Goal: Task Accomplishment & Management: Manage account settings

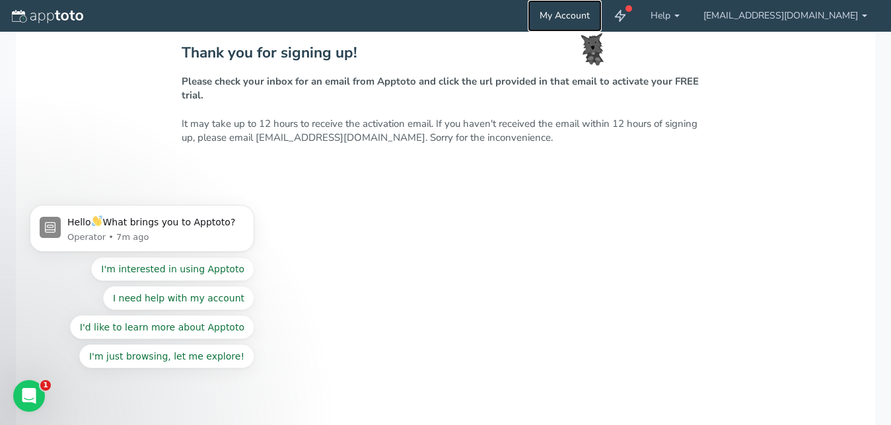
click at [602, 15] on link "My Account" at bounding box center [565, 16] width 74 height 32
click at [852, 15] on link "[EMAIL_ADDRESS][DOMAIN_NAME]" at bounding box center [786, 16] width 188 height 32
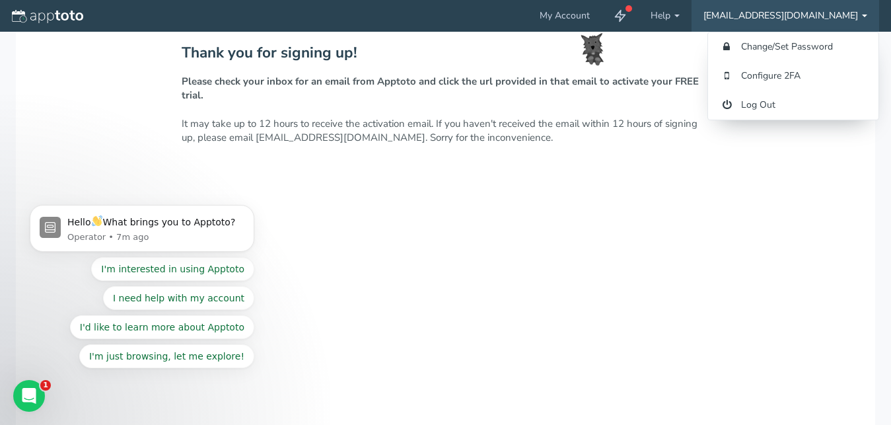
drag, startPoint x: 850, startPoint y: 13, endPoint x: 842, endPoint y: 11, distance: 8.0
click at [850, 13] on link "[EMAIL_ADDRESS][DOMAIN_NAME]" at bounding box center [786, 16] width 188 height 32
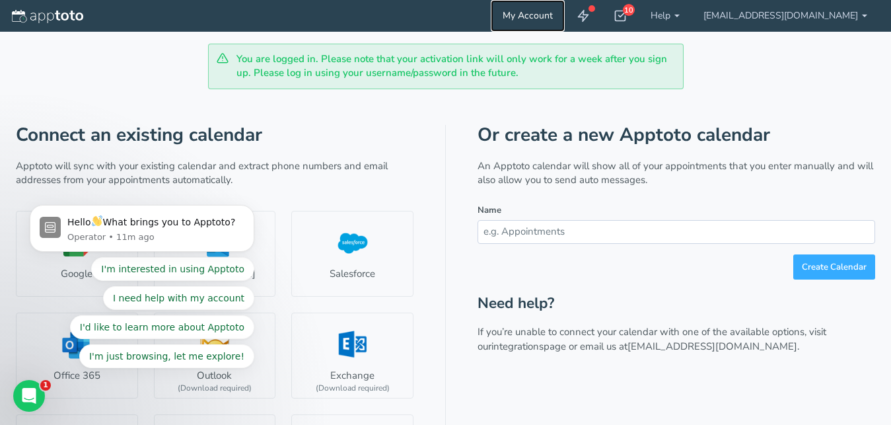
click at [565, 10] on link "My Account" at bounding box center [528, 16] width 74 height 32
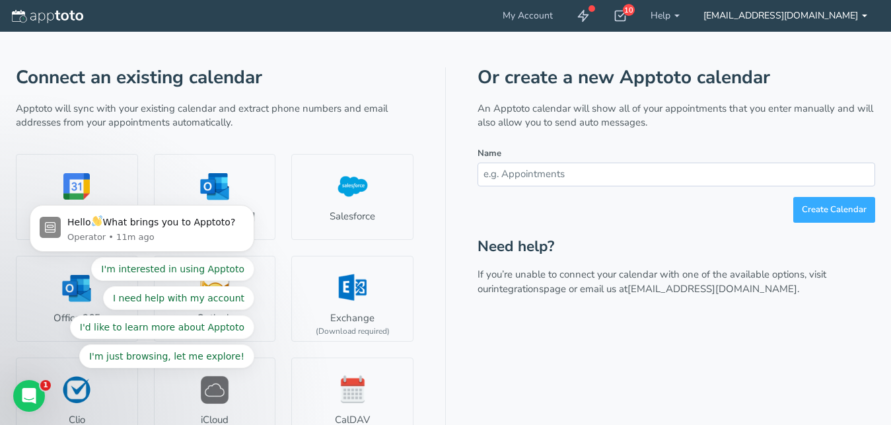
click at [858, 18] on link "[EMAIL_ADDRESS][DOMAIN_NAME]" at bounding box center [786, 16] width 188 height 32
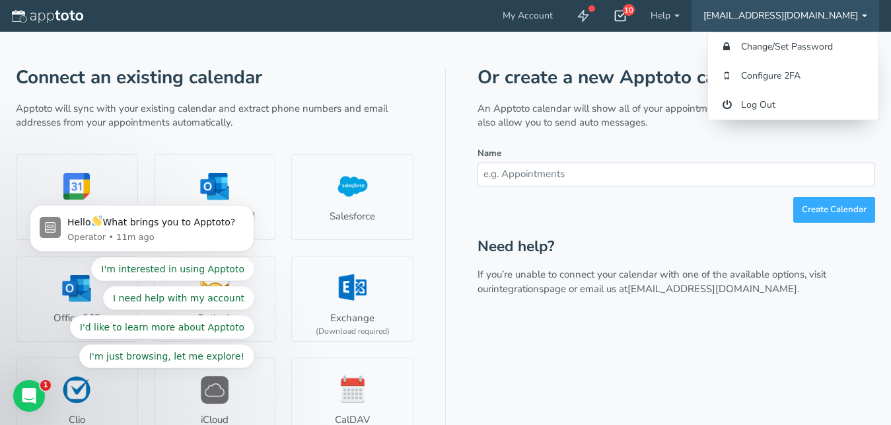
click at [858, 17] on link "[EMAIL_ADDRESS][DOMAIN_NAME]" at bounding box center [786, 16] width 188 height 32
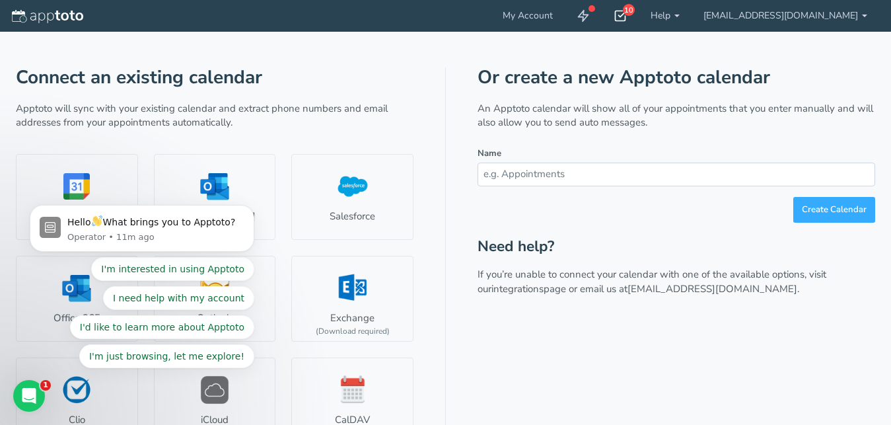
click at [627, 14] on icon at bounding box center [620, 15] width 13 height 13
click at [64, 12] on img at bounding box center [47, 16] width 71 height 13
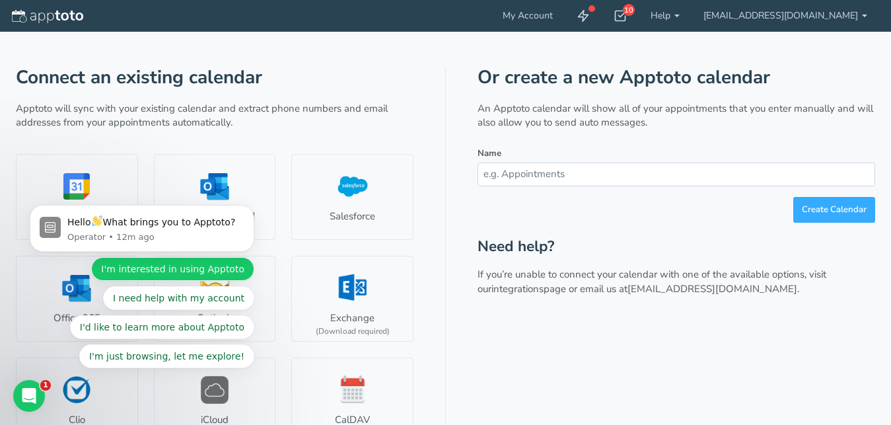
click at [202, 266] on button "I'm interested in using Apptoto" at bounding box center [172, 269] width 163 height 24
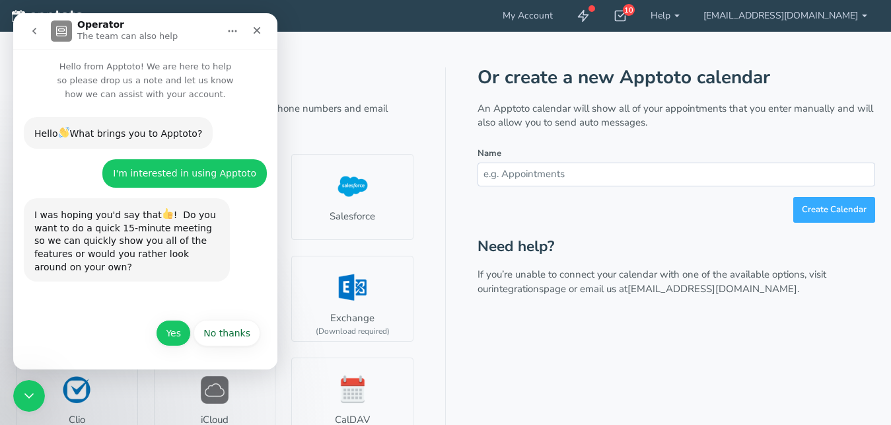
click at [174, 333] on button "Yes" at bounding box center [173, 333] width 35 height 26
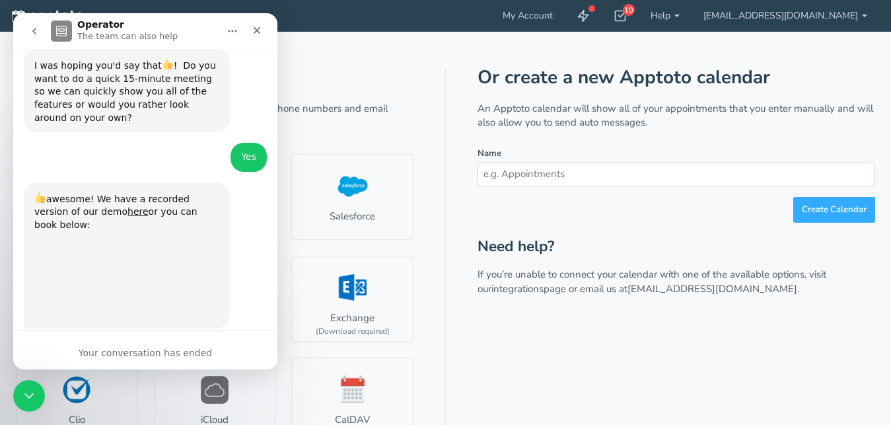
scroll to position [189, 0]
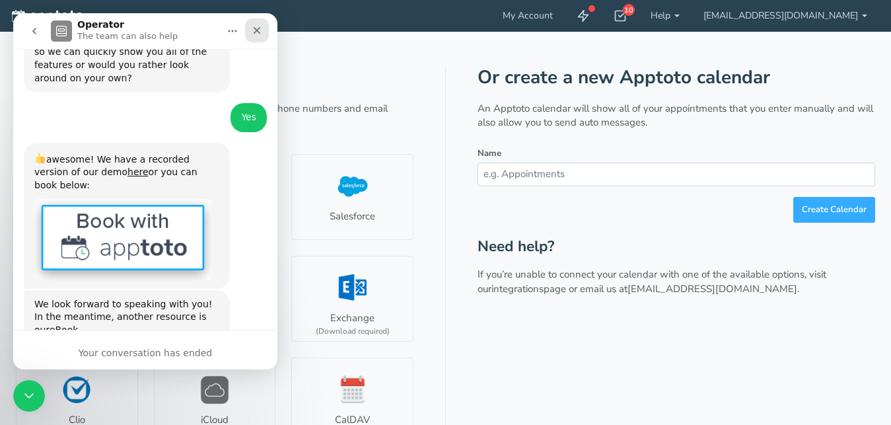
click at [258, 30] on icon "Close" at bounding box center [257, 30] width 7 height 7
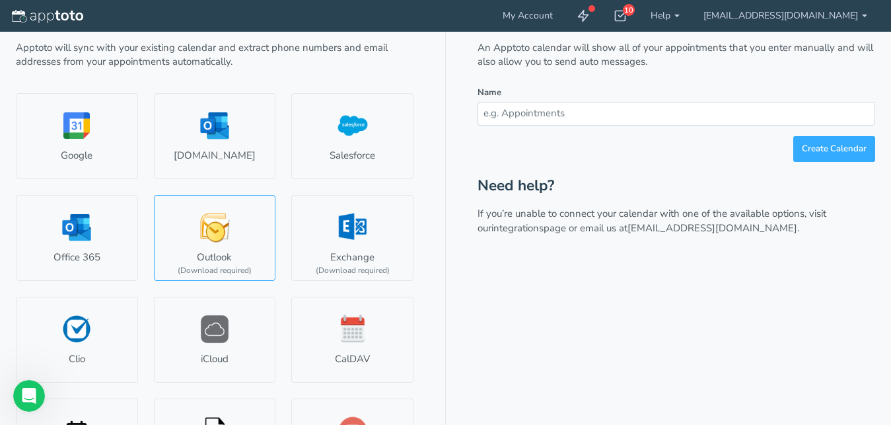
scroll to position [0, 0]
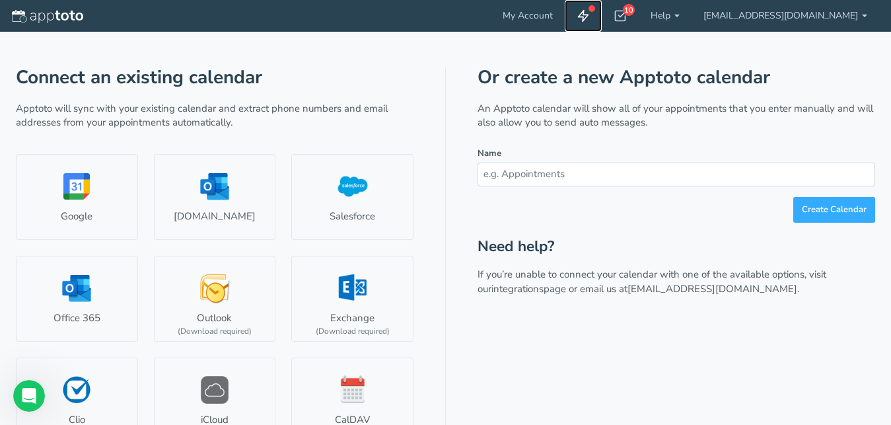
click at [589, 18] on use at bounding box center [584, 16] width 10 height 11
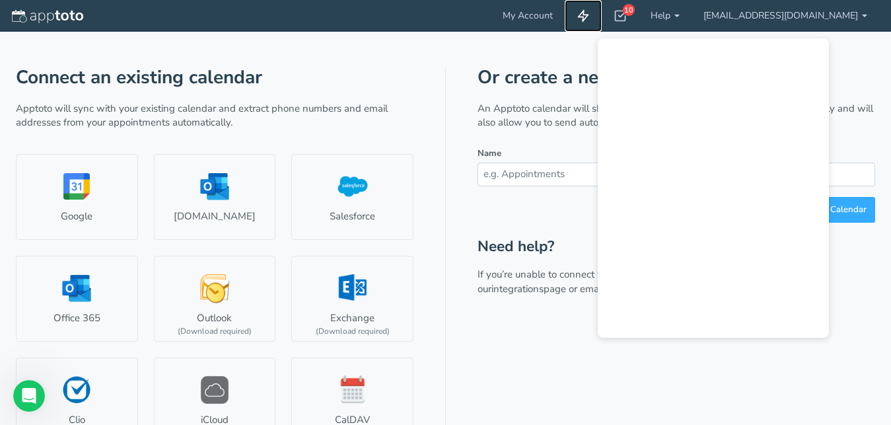
click at [590, 18] on icon at bounding box center [583, 15] width 13 height 13
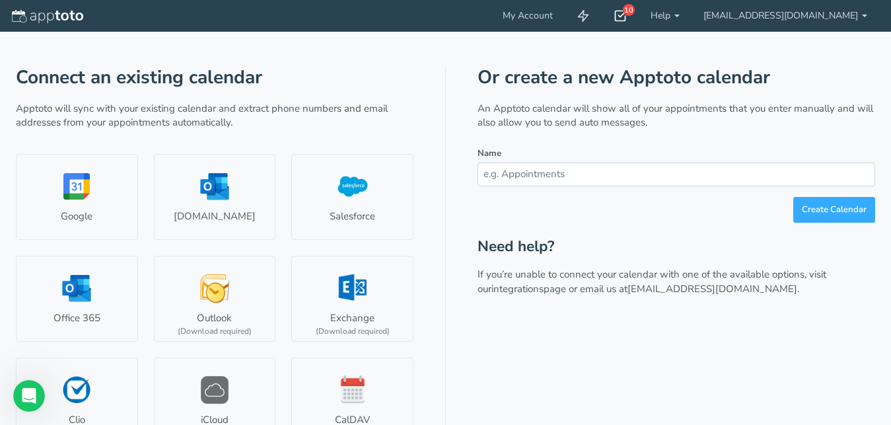
click at [627, 17] on icon at bounding box center [620, 15] width 13 height 13
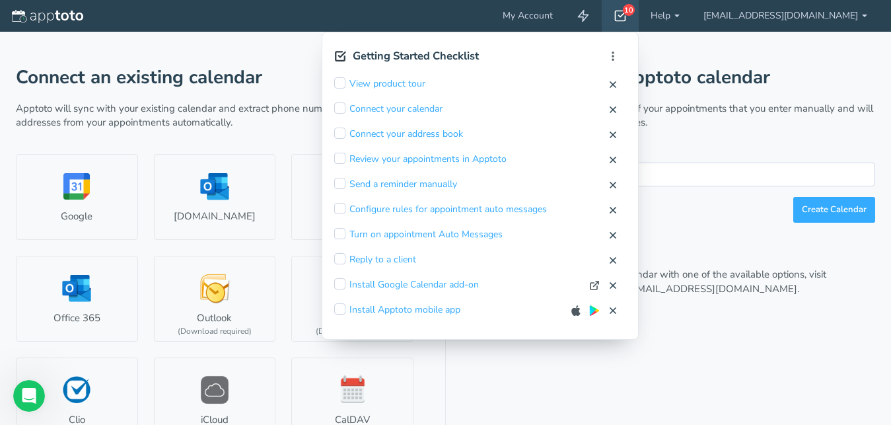
click at [681, 33] on div "Connect an existing calendar Apptoto will sync with your existing calendar and …" at bounding box center [446, 292] width 860 height 521
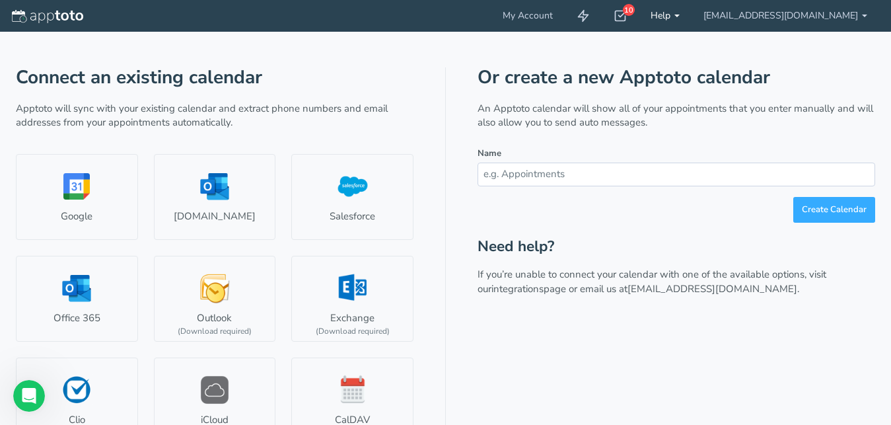
click at [690, 13] on link "Help" at bounding box center [665, 16] width 53 height 32
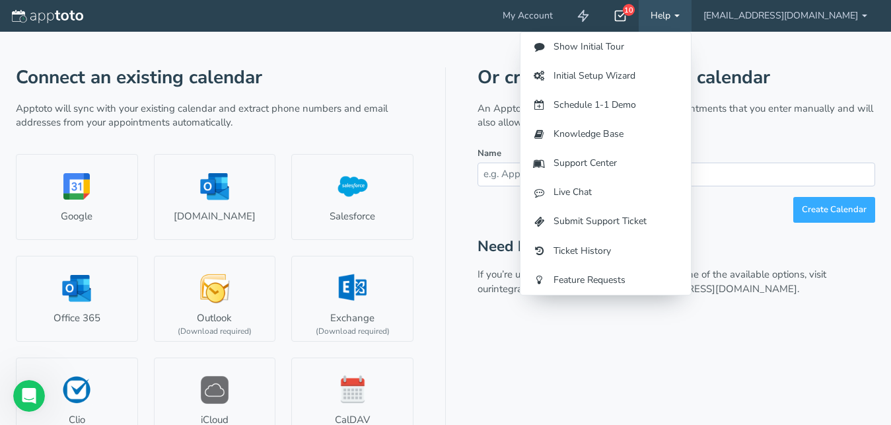
click at [635, 13] on div "10" at bounding box center [629, 10] width 12 height 12
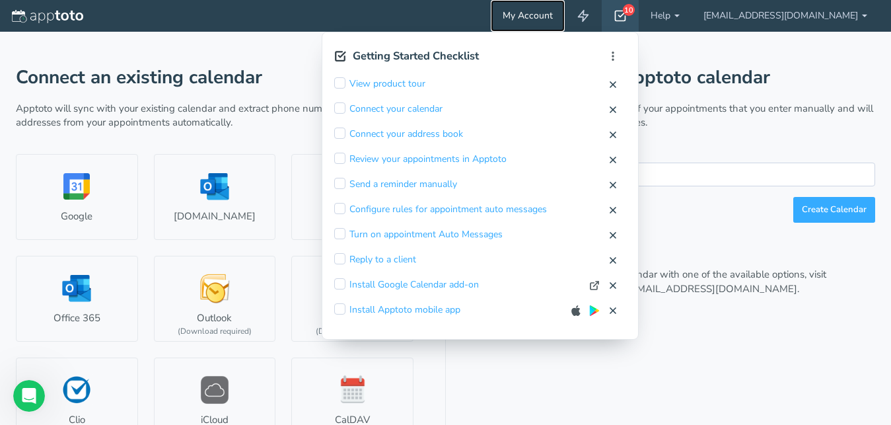
click at [565, 18] on link "My Account" at bounding box center [528, 16] width 74 height 32
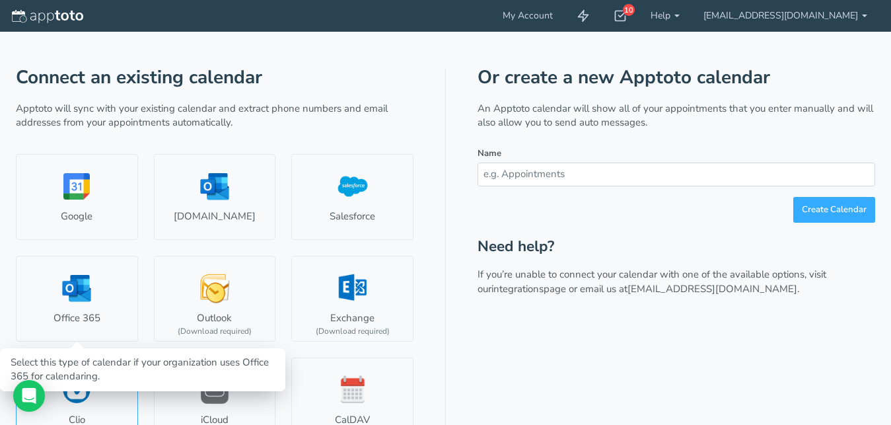
scroll to position [128, 0]
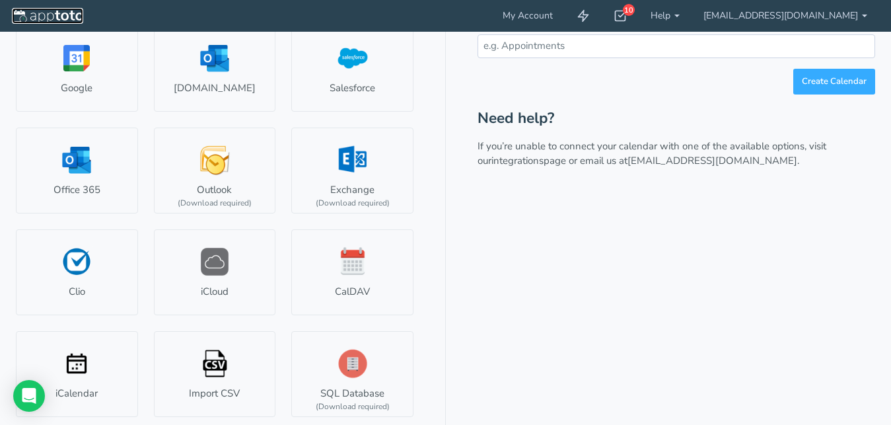
click at [52, 15] on img at bounding box center [47, 16] width 71 height 13
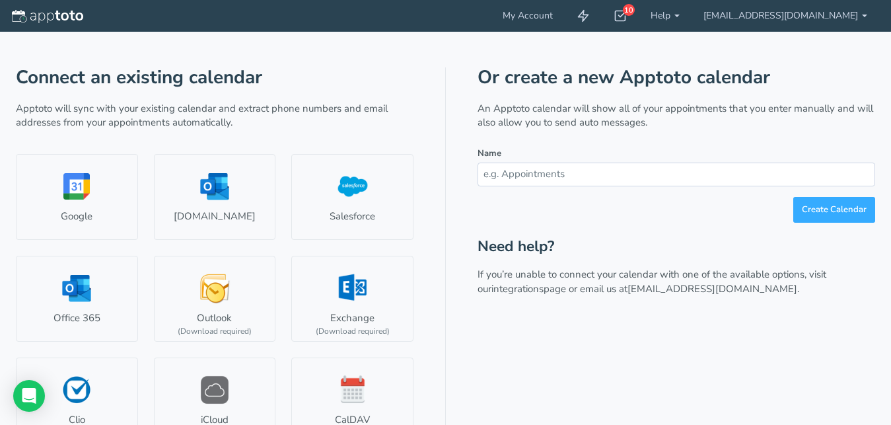
click at [540, 177] on input "text" at bounding box center [677, 174] width 398 height 23
type input "Mess"
type input "Messaging"
click at [817, 205] on button "Create Calendar" at bounding box center [835, 210] width 82 height 26
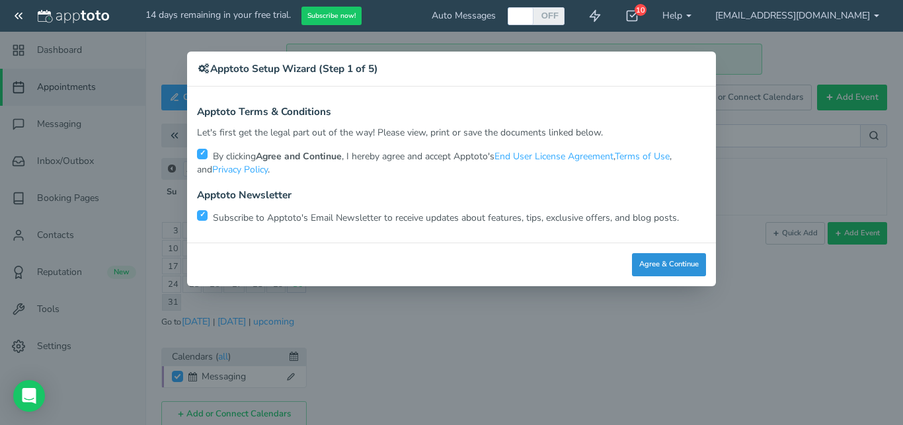
click at [681, 260] on button "Agree & Continue" at bounding box center [669, 264] width 74 height 23
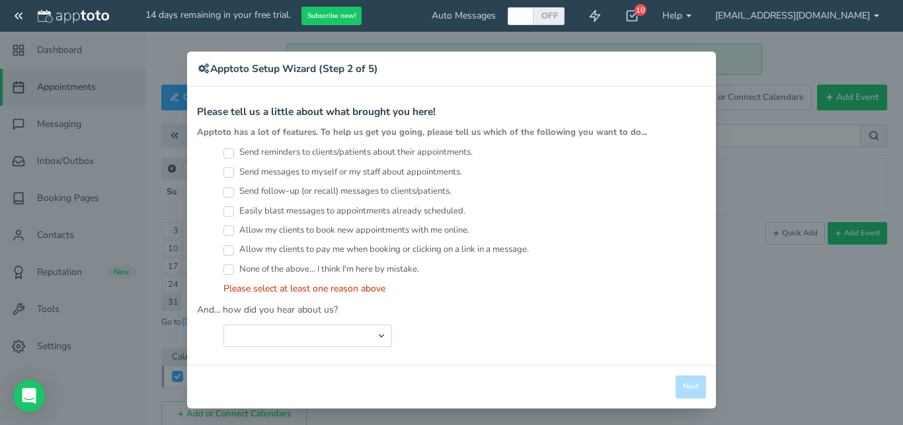
click at [224, 170] on input "Send messages to myself or my staff about appointments." at bounding box center [228, 172] width 11 height 11
checkbox input "true"
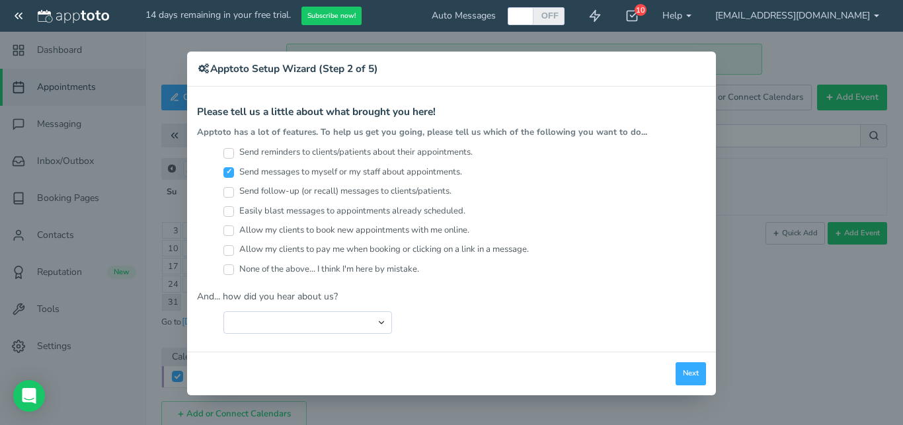
click at [227, 192] on input "Send follow-up (or recall) messages to clients/patients." at bounding box center [228, 192] width 11 height 11
checkbox input "true"
click at [225, 209] on input "Easily blast messages to appointments already scheduled." at bounding box center [228, 211] width 11 height 11
checkbox input "true"
click at [225, 231] on input "Allow my clients to book new appointments with me online." at bounding box center [228, 230] width 11 height 11
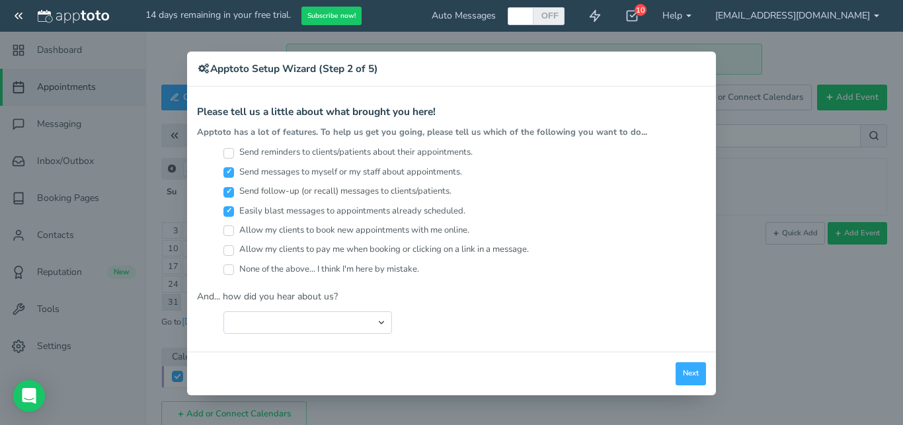
checkbox input "true"
click at [229, 248] on input "Allow my clients to pay me when booking or clicking on a link in a message." at bounding box center [228, 250] width 11 height 11
checkbox input "true"
click at [229, 153] on input "Send reminders to clients/patients about their appointments." at bounding box center [228, 153] width 11 height 11
checkbox input "true"
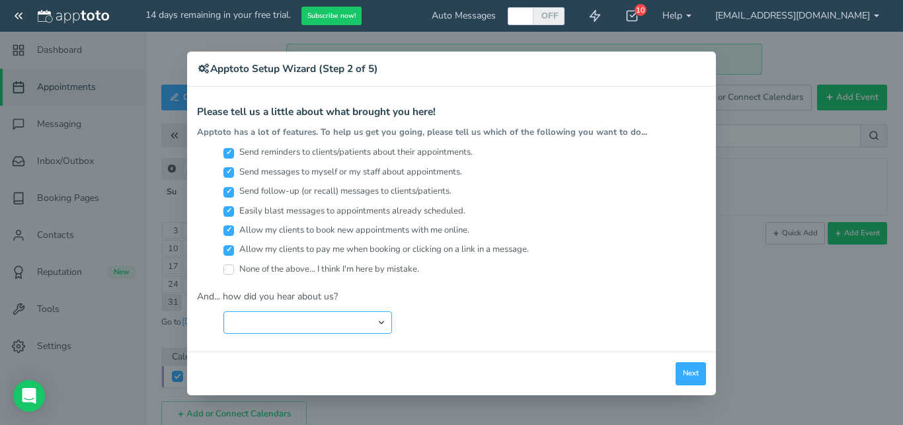
click at [293, 324] on select "Search Engine (Google, Yahoo, Bing, etc.) Search Engine Advertisement Blog Post…" at bounding box center [307, 322] width 168 height 22
select select "string:Search Engine Advertisement"
click option "Search Engine Advertisement" at bounding box center [0, 0] width 0 height 0
click at [694, 376] on button "Next" at bounding box center [690, 373] width 30 height 23
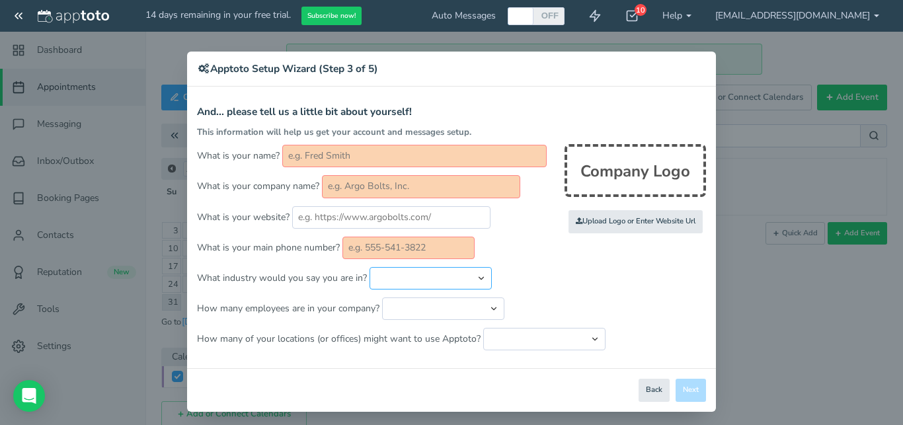
click at [369, 267] on select "Automotive Cleaning Services Consulting Education - Classroom Education - Admis…" at bounding box center [430, 278] width 122 height 22
select select "string:Consulting"
click option "Consulting" at bounding box center [0, 0] width 0 height 0
click at [382, 297] on select "Just me 1 to 5 6 to 10 11 to 25 26 to 50 51 to 100 101 to 500 501 to 1000 More …" at bounding box center [443, 308] width 122 height 22
click option "6 to 10" at bounding box center [0, 0] width 0 height 0
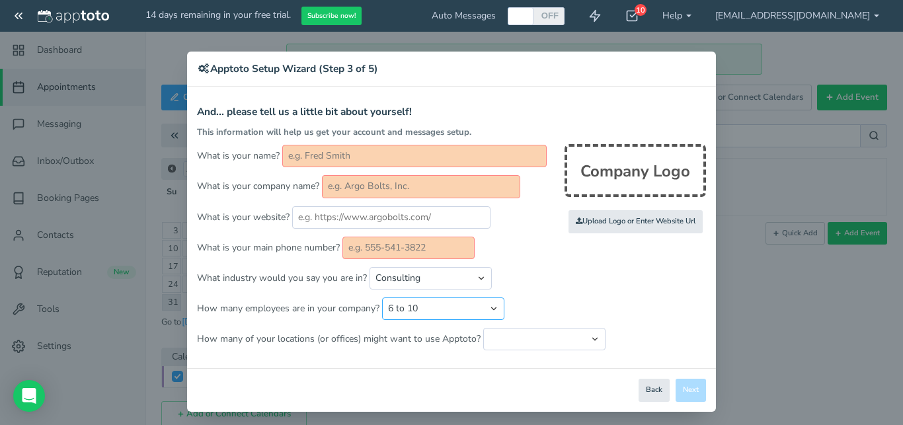
click at [382, 297] on select "Just me 1 to 5 6 to 10 11 to 25 26 to 50 51 to 100 101 to 500 501 to 1000 More …" at bounding box center [443, 308] width 122 height 22
select select "string:11..25"
click option "11 to 25" at bounding box center [0, 0] width 0 height 0
click at [483, 328] on select "Just one location 2 3 4 5 6 to 10 11 to 25 26 to 50 More than 50" at bounding box center [544, 339] width 122 height 22
select select "string:5"
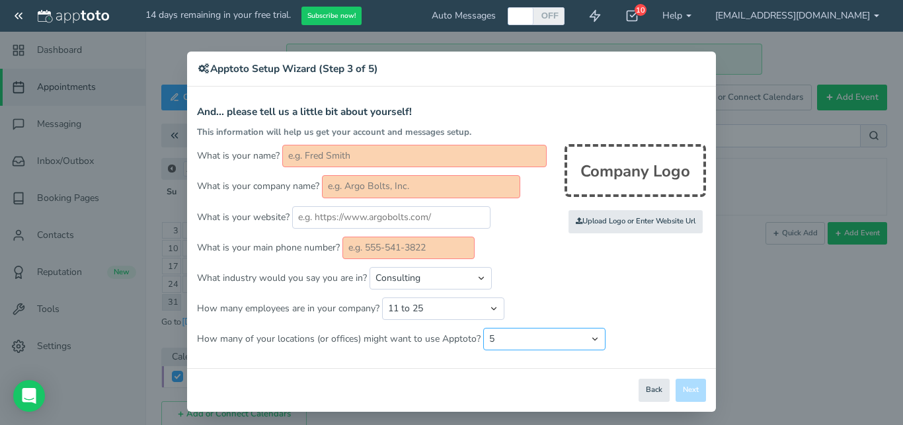
click option "5" at bounding box center [0, 0] width 0 height 0
click at [382, 297] on select "Just me 1 to 5 6 to 10 11 to 25 26 to 50 51 to 100 101 to 500 501 to 1000 More …" at bounding box center [443, 308] width 122 height 22
select select "string:26..50"
click option "26 to 50" at bounding box center [0, 0] width 0 height 0
click at [316, 158] on input "text" at bounding box center [414, 156] width 264 height 22
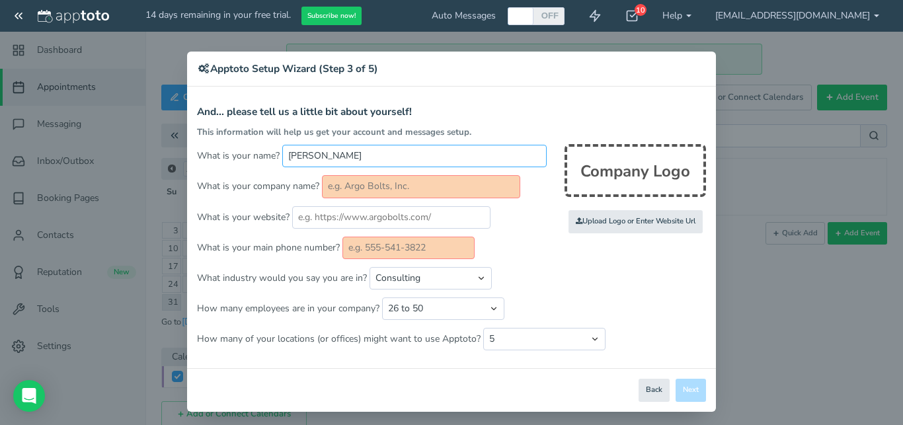
type input "[PERSON_NAME]"
click at [371, 192] on input "text" at bounding box center [421, 186] width 198 height 22
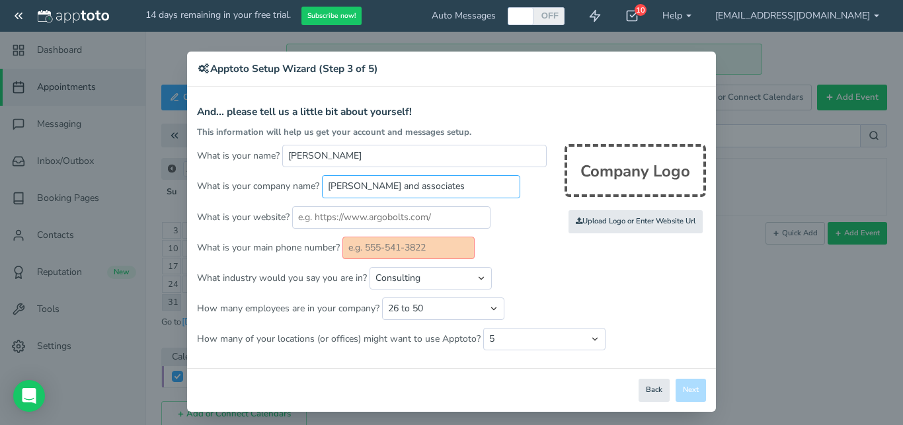
type input "[PERSON_NAME] and associates"
click at [400, 217] on input "text" at bounding box center [391, 217] width 198 height 22
paste input "[URL][DOMAIN_NAME]"
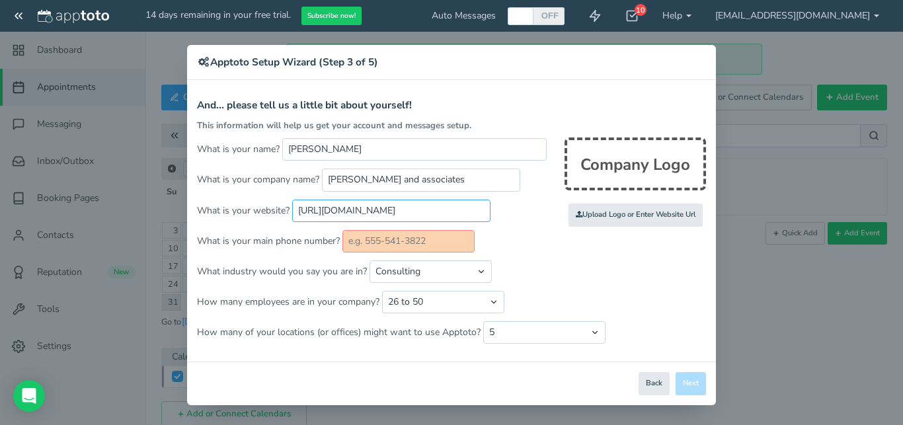
type input "[URL][DOMAIN_NAME]"
click at [444, 240] on input "text" at bounding box center [408, 241] width 132 height 22
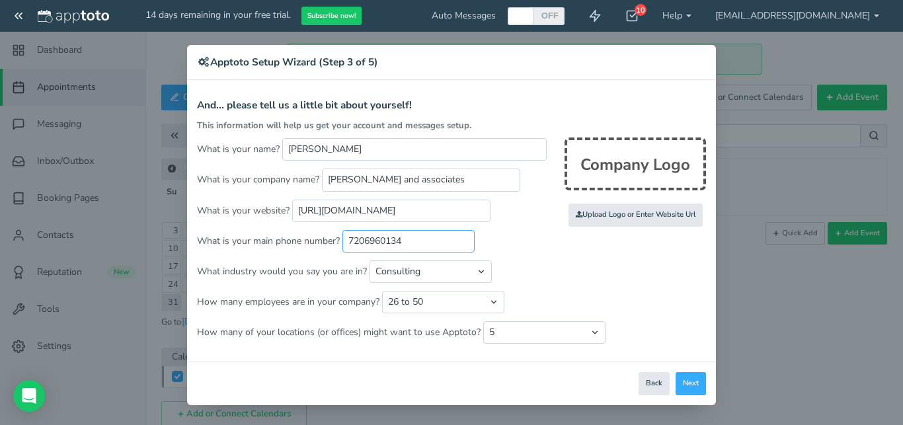
type input "7206960134"
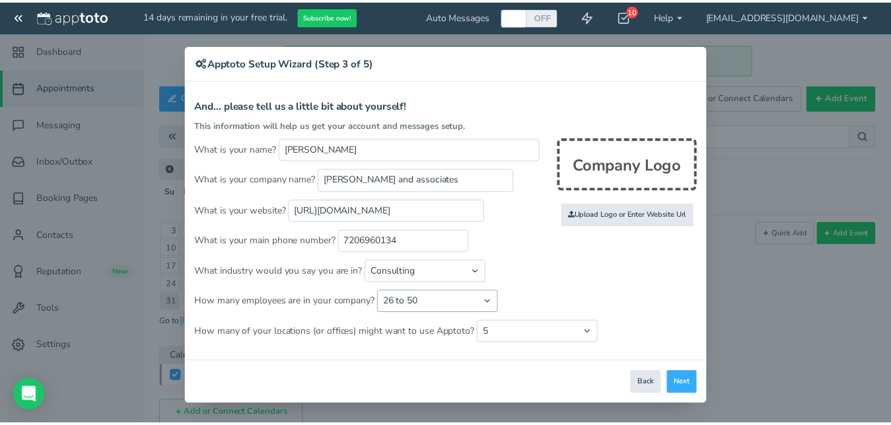
scroll to position [0, 0]
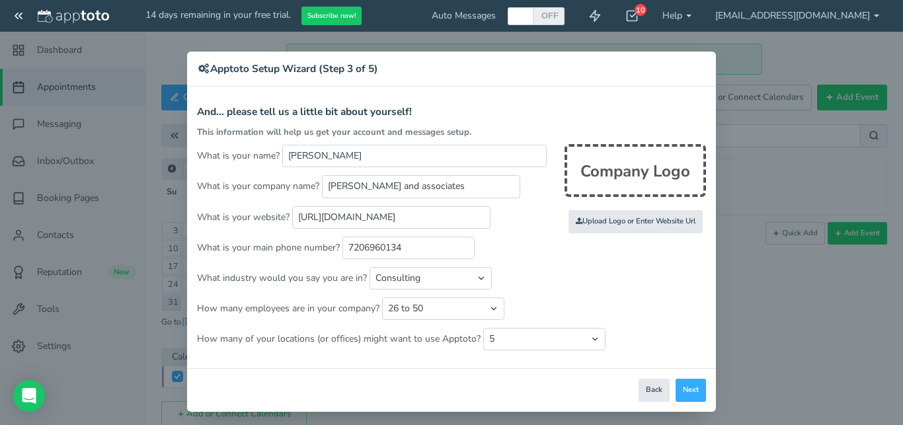
drag, startPoint x: 424, startPoint y: 283, endPoint x: 610, endPoint y: 298, distance: 187.5
click at [610, 298] on p "How many employees are in your company? Just me 1 to 5 6 to 10 11 to 25 26 to 5…" at bounding box center [451, 308] width 509 height 22
click at [693, 385] on button "Next" at bounding box center [690, 390] width 30 height 23
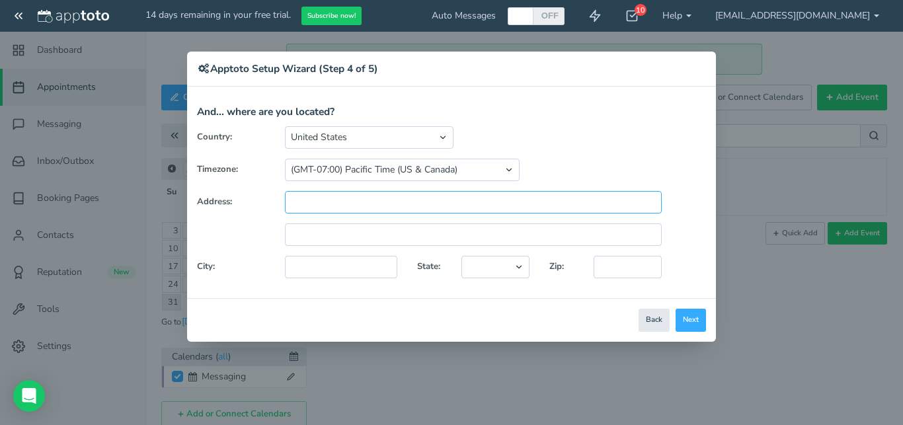
click at [381, 205] on input "text" at bounding box center [473, 202] width 377 height 22
click at [289, 200] on input "text" at bounding box center [473, 202] width 377 height 22
type input "[STREET_ADDRESS]"
click at [353, 268] on input "text" at bounding box center [341, 267] width 112 height 22
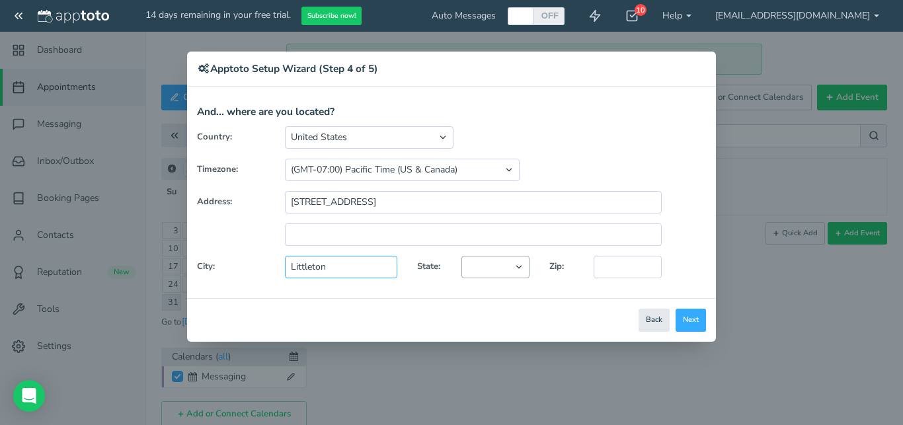
type input "Littleton"
click at [461, 256] on select "[US_STATE] [US_STATE] [US_STATE] [US_STATE] [US_STATE] [US_STATE] [US_STATE] [U…" at bounding box center [495, 267] width 68 height 22
select select "string:CO"
click option "[US_STATE]" at bounding box center [0, 0] width 0 height 0
drag, startPoint x: 600, startPoint y: 267, endPoint x: 600, endPoint y: 255, distance: 11.9
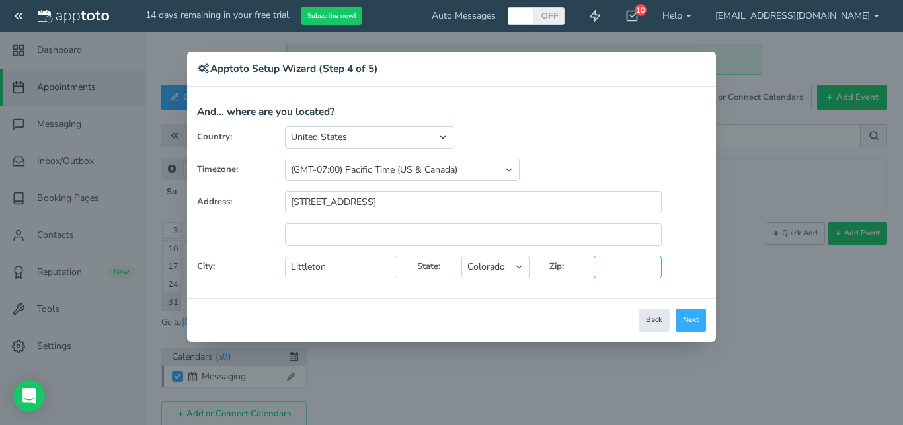
click at [600, 263] on input "text" at bounding box center [627, 267] width 68 height 22
type input "80123"
click at [679, 319] on button "Next" at bounding box center [690, 320] width 30 height 23
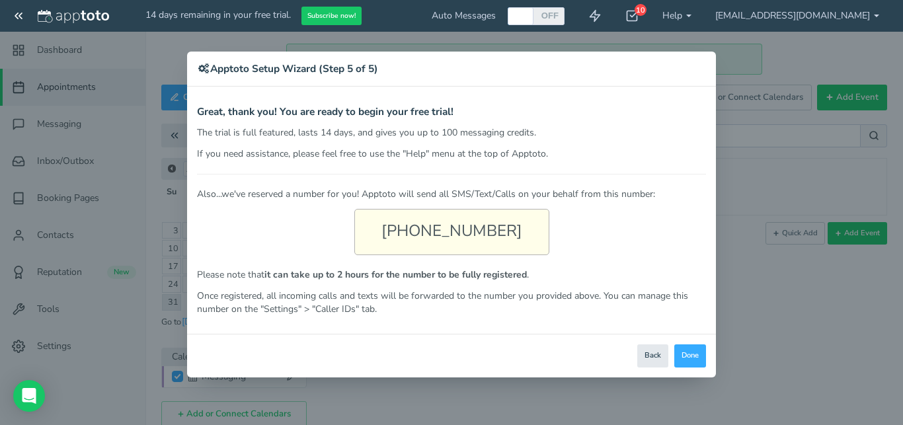
click at [513, 229] on div "[PHONE_NUMBER]" at bounding box center [451, 232] width 195 height 46
drag, startPoint x: 396, startPoint y: 233, endPoint x: 511, endPoint y: 233, distance: 115.0
click at [511, 233] on div "[PHONE_NUMBER]" at bounding box center [451, 232] width 195 height 46
copy div "[PHONE_NUMBER]"
click at [287, 245] on div "Also...we've reserved a number for you! Apptoto will send all SMS/Text/Calls on…" at bounding box center [451, 245] width 509 height 142
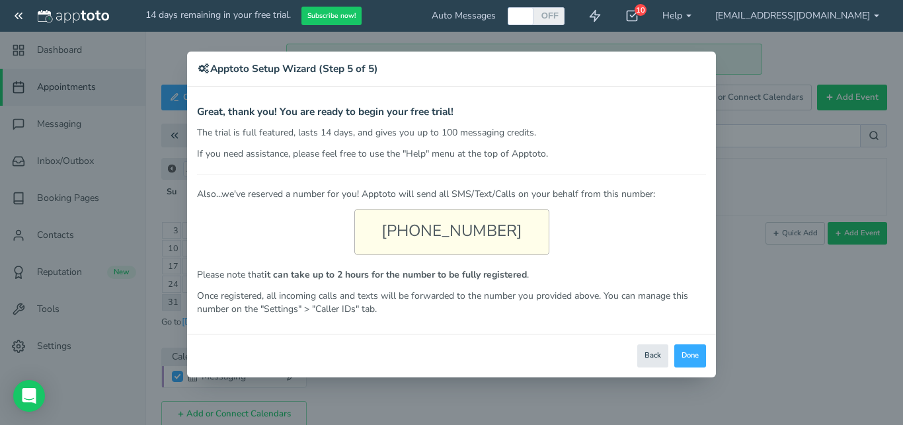
click at [424, 240] on div "[PHONE_NUMBER]" at bounding box center [451, 232] width 195 height 46
click at [505, 224] on div "[PHONE_NUMBER]" at bounding box center [451, 232] width 195 height 46
click at [511, 229] on div "[PHONE_NUMBER]" at bounding box center [451, 232] width 195 height 46
click at [691, 350] on button "Done" at bounding box center [690, 355] width 32 height 23
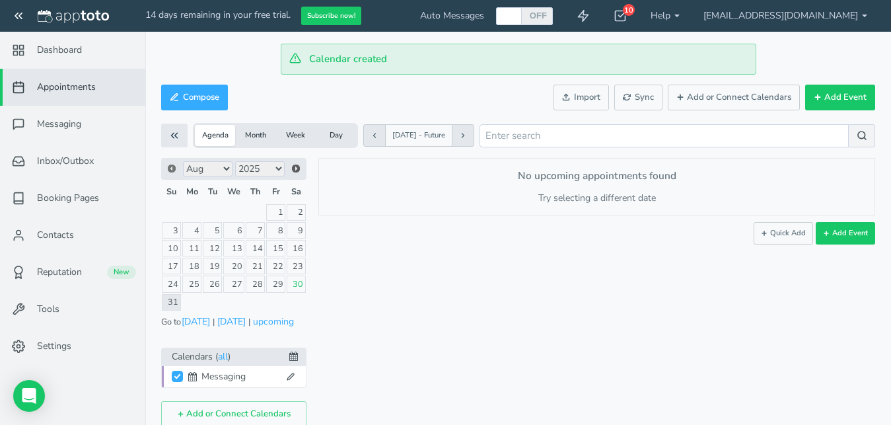
scroll to position [19, 0]
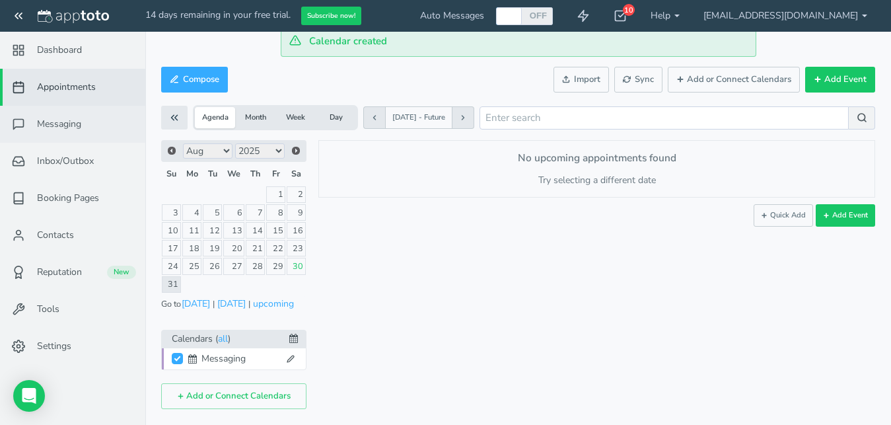
click at [58, 122] on span "Messaging" at bounding box center [59, 124] width 44 height 13
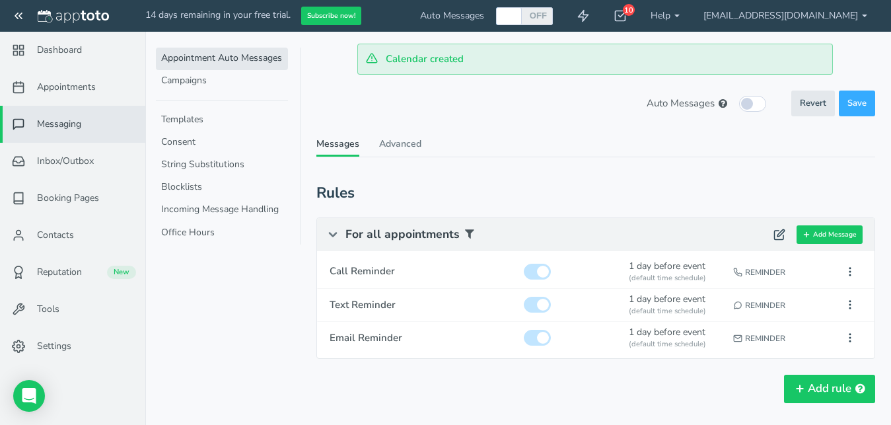
scroll to position [40, 0]
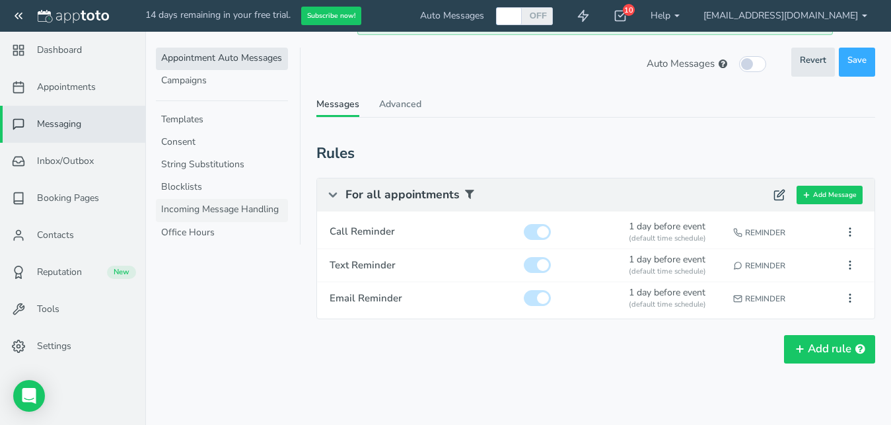
click at [205, 211] on link "Incoming Message Handling" at bounding box center [222, 210] width 132 height 22
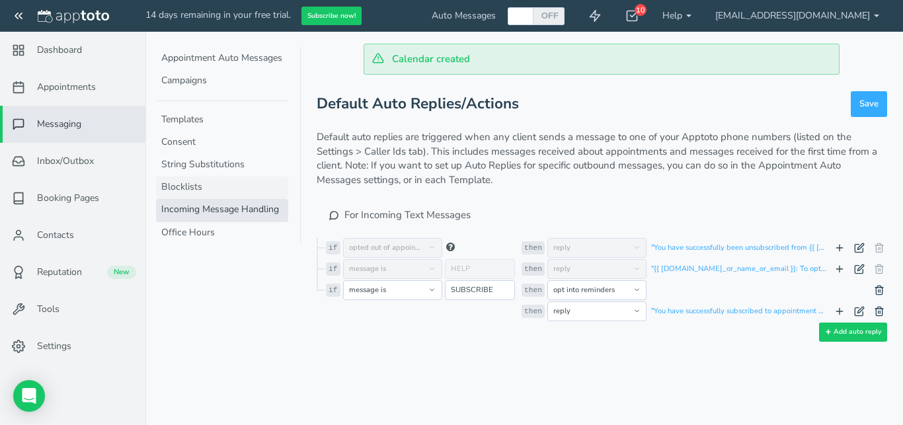
click at [199, 189] on link "Blocklists" at bounding box center [222, 187] width 132 height 22
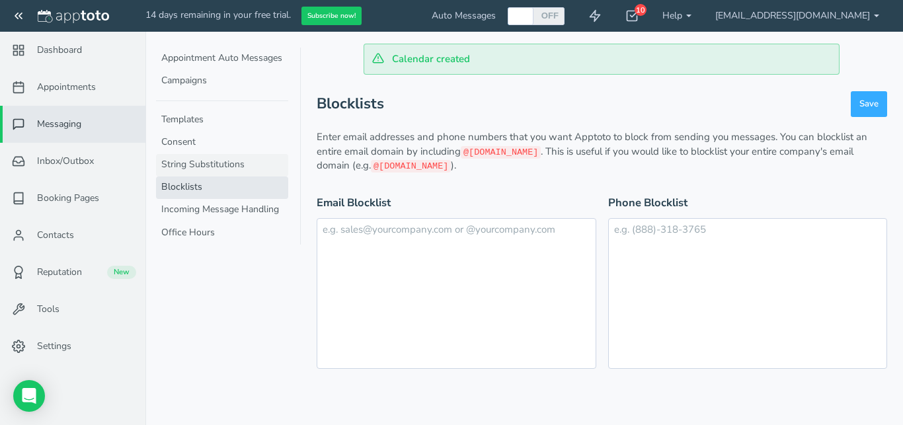
click at [203, 166] on link "String Substitutions" at bounding box center [222, 165] width 132 height 22
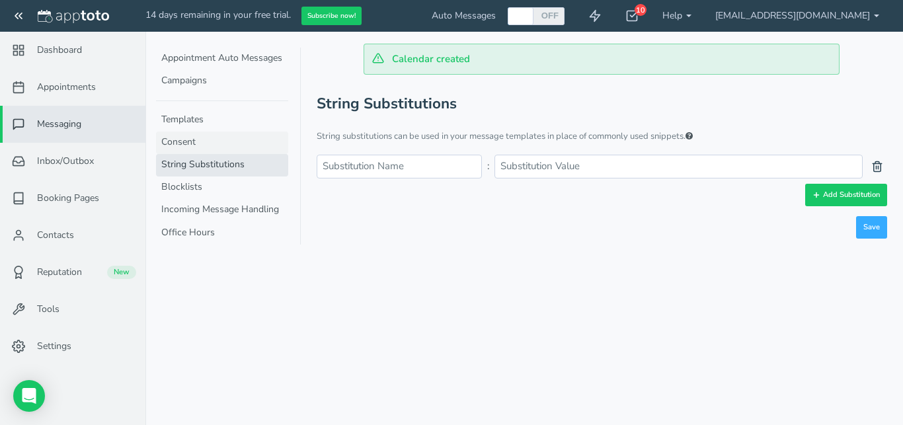
click at [196, 133] on link "Consent" at bounding box center [222, 142] width 132 height 22
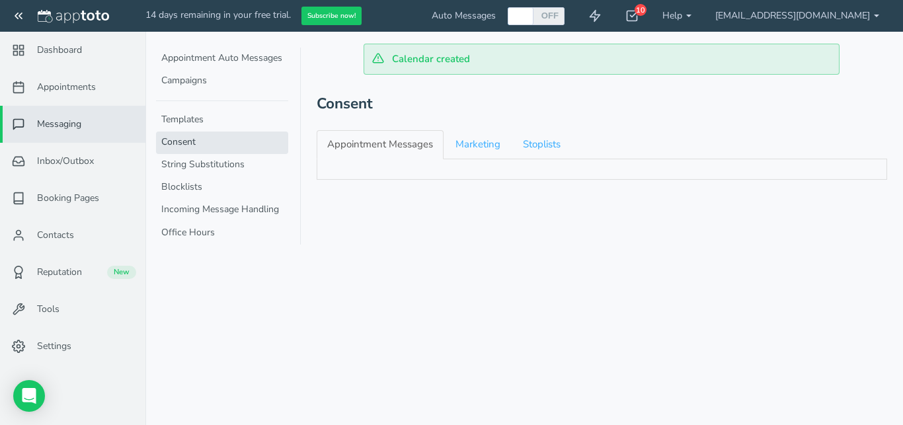
checkbox input "true"
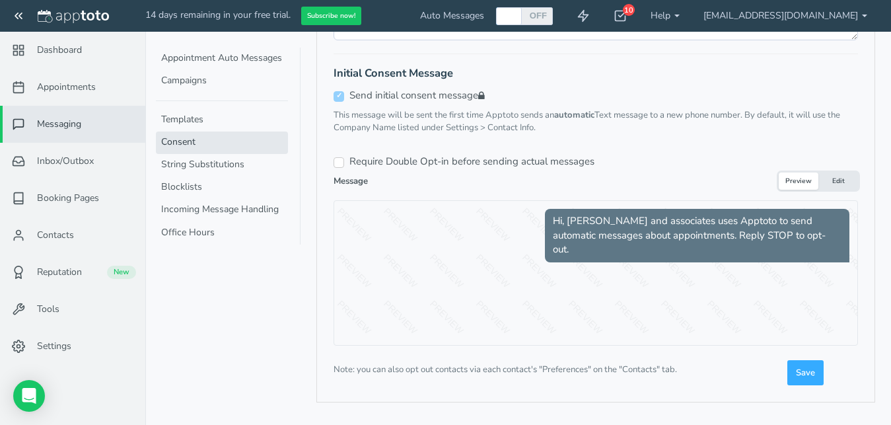
scroll to position [372, 0]
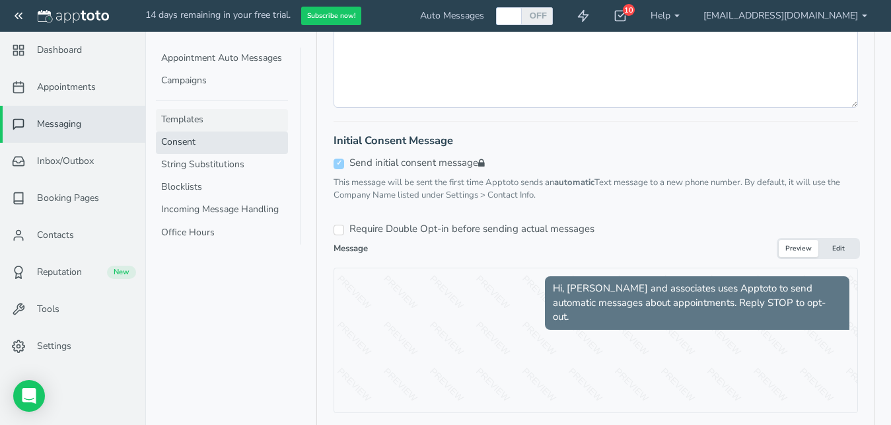
click at [195, 123] on link "Templates" at bounding box center [222, 120] width 132 height 22
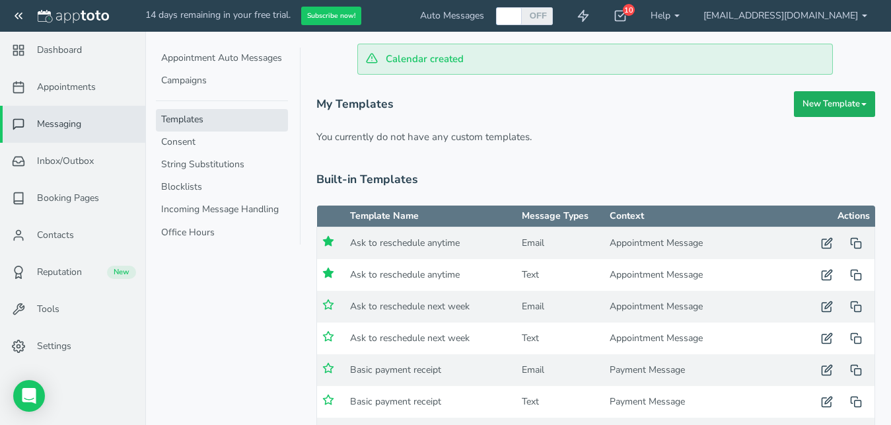
click at [836, 102] on button "New Template" at bounding box center [834, 104] width 81 height 26
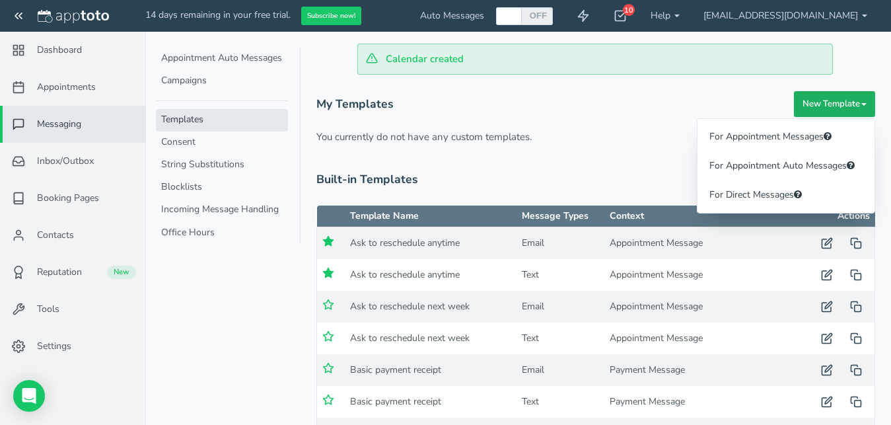
click at [836, 102] on button "New Template" at bounding box center [834, 104] width 81 height 26
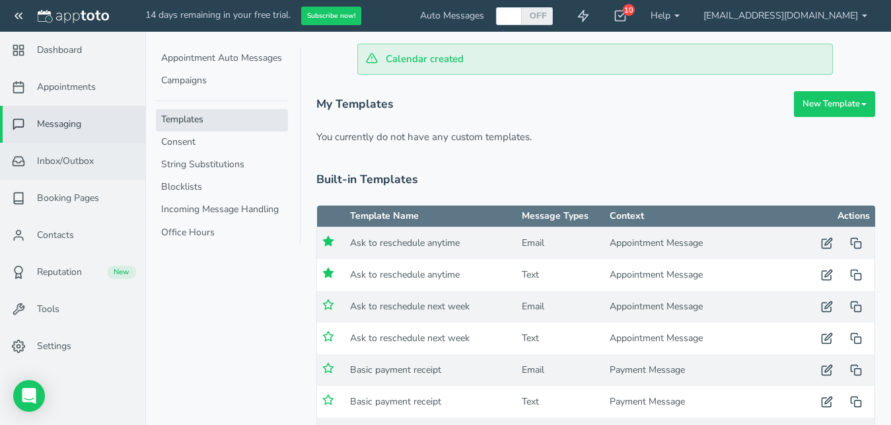
click at [73, 158] on span "Inbox/Outbox" at bounding box center [65, 161] width 57 height 13
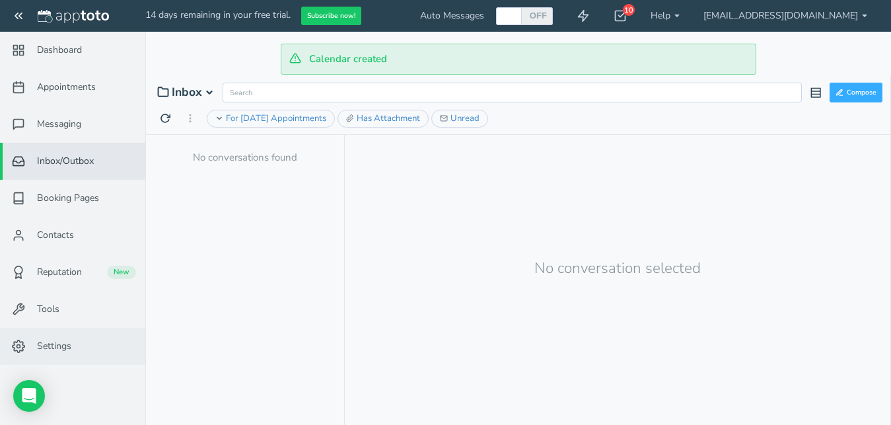
click at [44, 350] on span "Settings" at bounding box center [54, 346] width 34 height 13
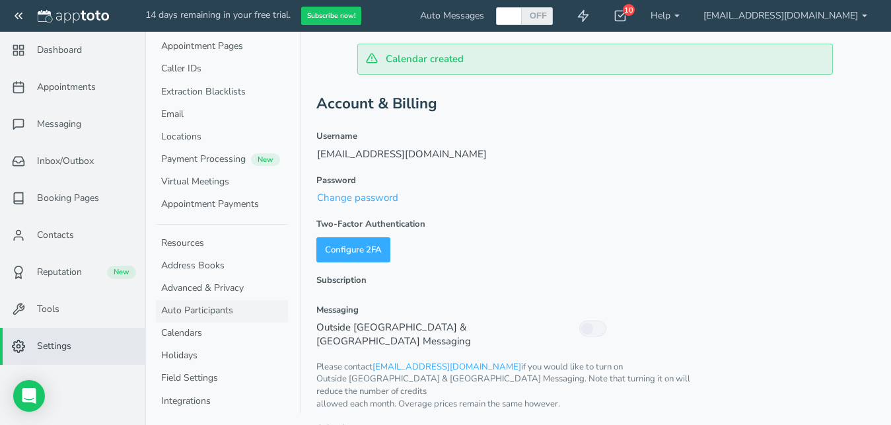
scroll to position [67, 0]
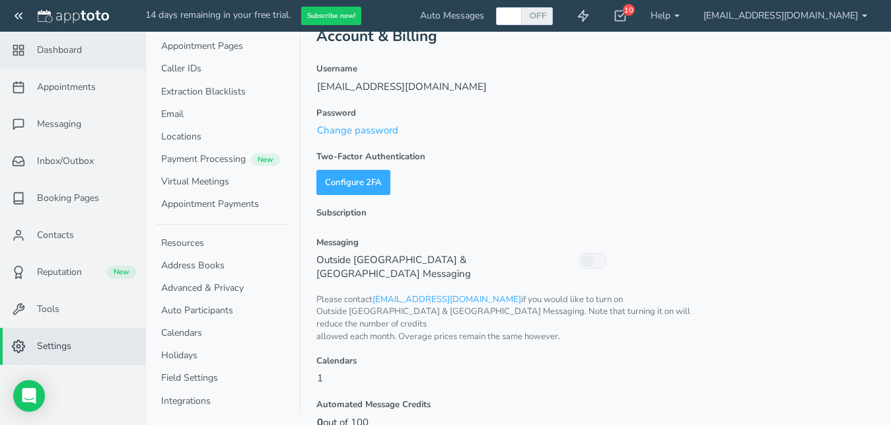
click at [73, 53] on span "Dashboard" at bounding box center [59, 50] width 45 height 13
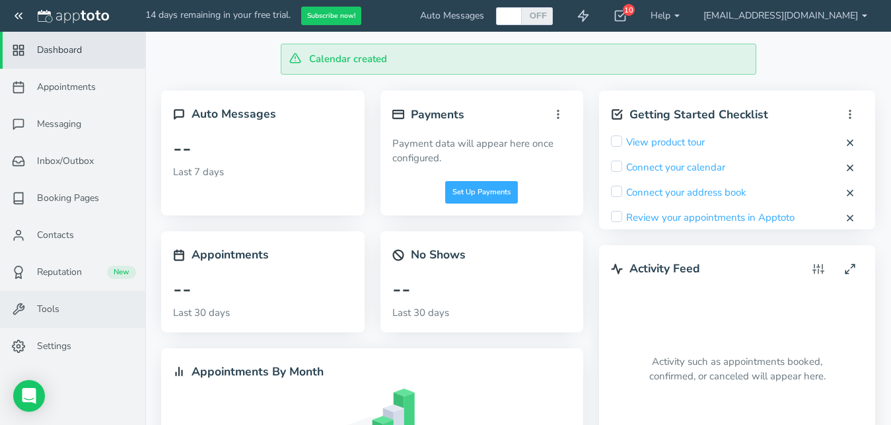
click at [44, 310] on span "Tools" at bounding box center [48, 309] width 22 height 13
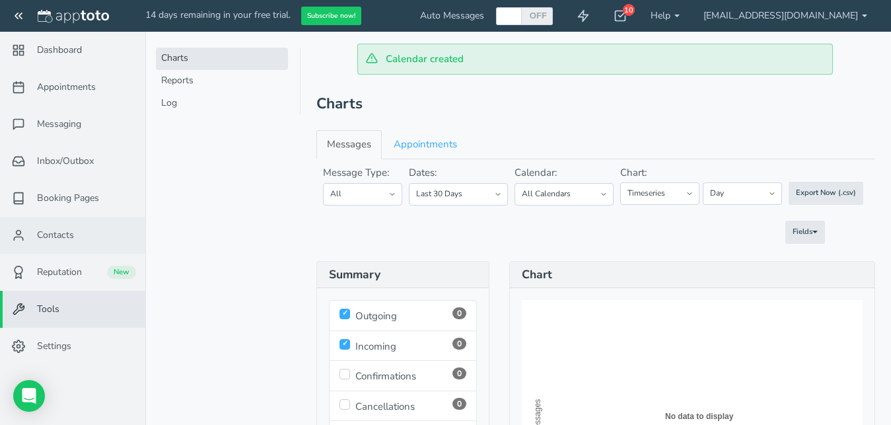
click at [55, 235] on span "Contacts" at bounding box center [55, 235] width 37 height 13
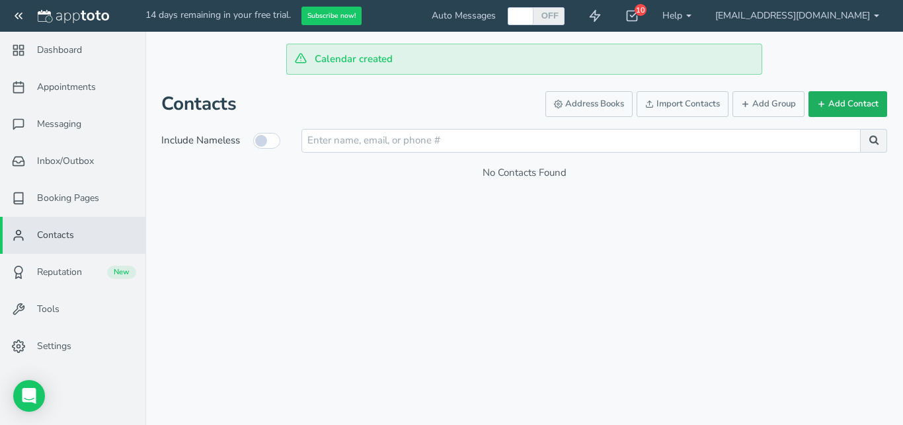
click at [845, 106] on button "Add Contact" at bounding box center [847, 104] width 79 height 26
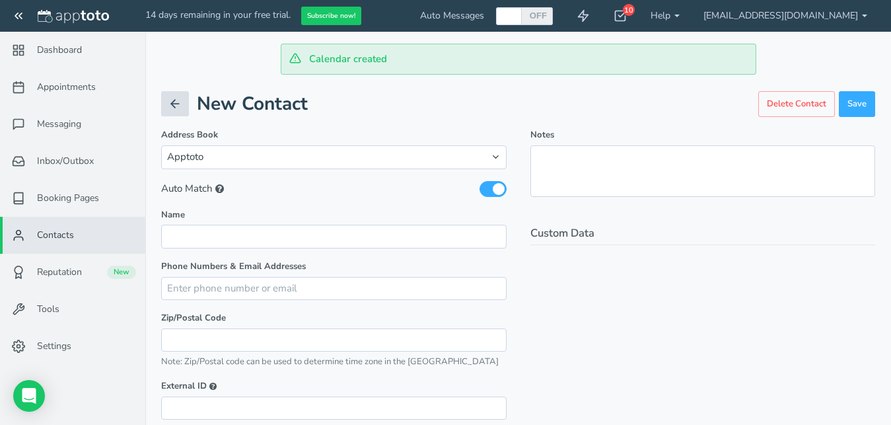
click at [169, 101] on icon at bounding box center [174, 103] width 13 height 13
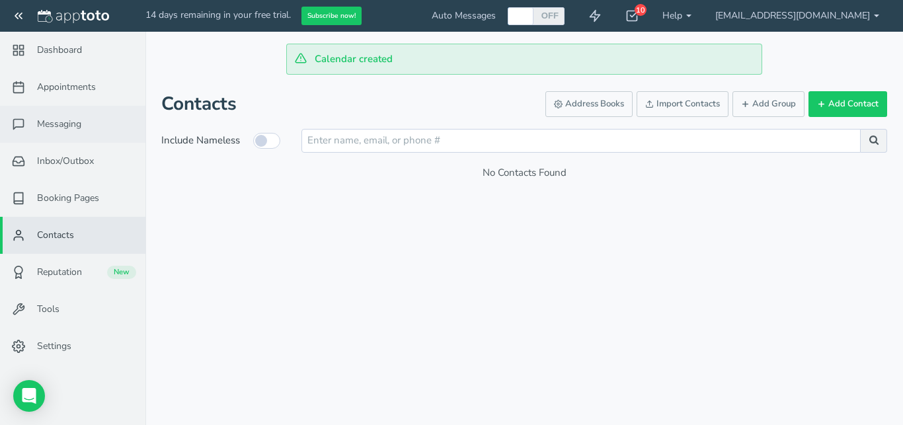
click at [84, 126] on link "Messaging" at bounding box center [72, 124] width 145 height 37
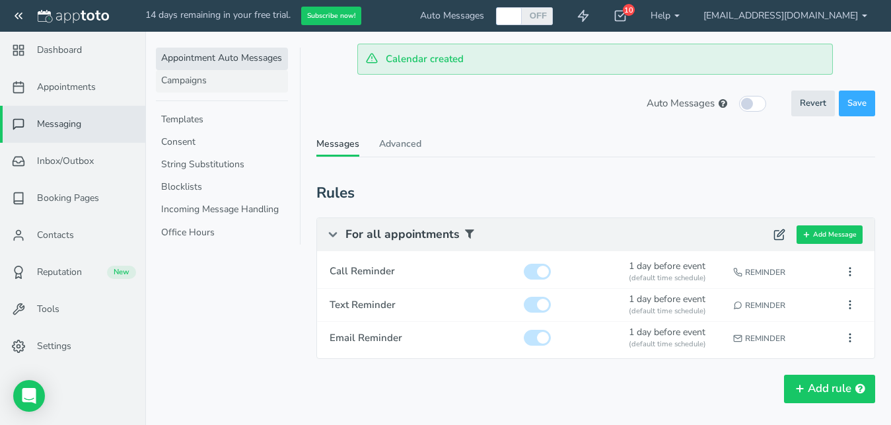
click at [199, 87] on link "Campaigns" at bounding box center [222, 81] width 132 height 22
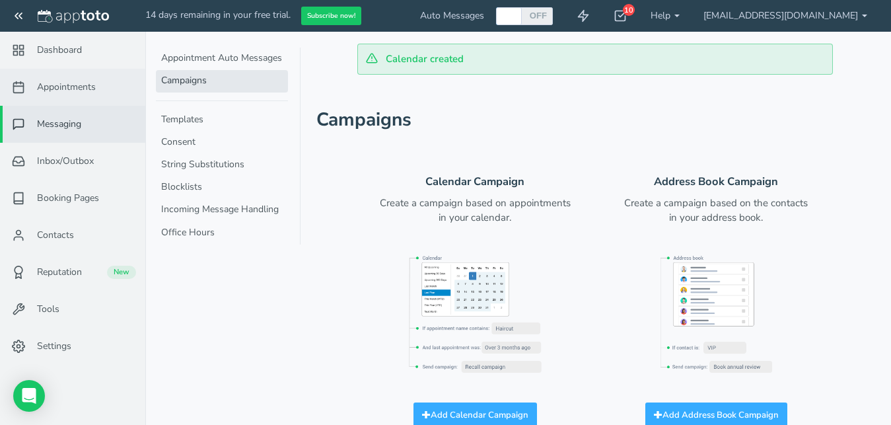
click at [54, 75] on link "Appointments" at bounding box center [72, 87] width 145 height 37
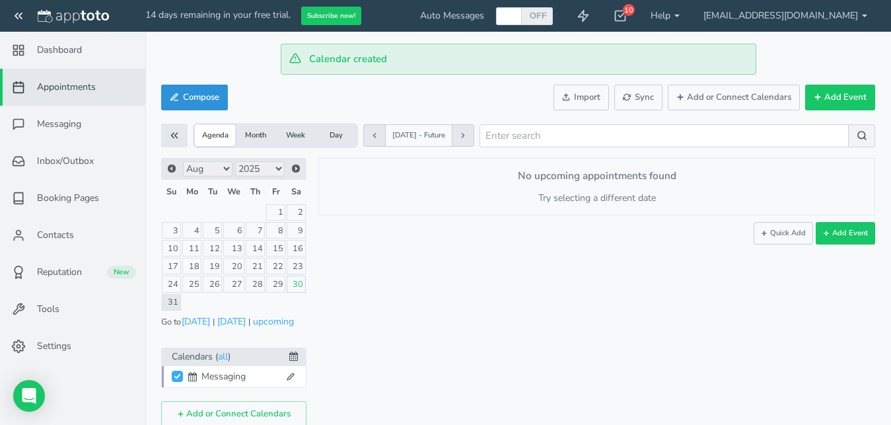
click at [197, 96] on button "Compose" at bounding box center [194, 98] width 67 height 26
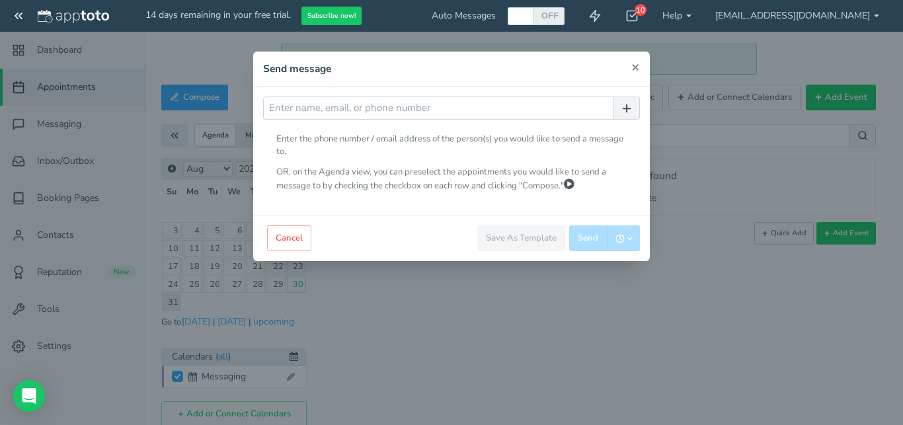
click at [634, 66] on span "×" at bounding box center [635, 66] width 9 height 18
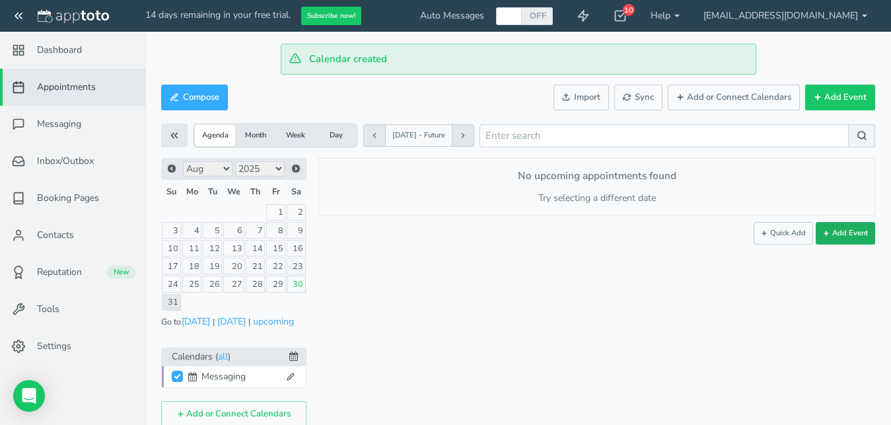
click at [845, 233] on button "Add Event" at bounding box center [845, 233] width 59 height 22
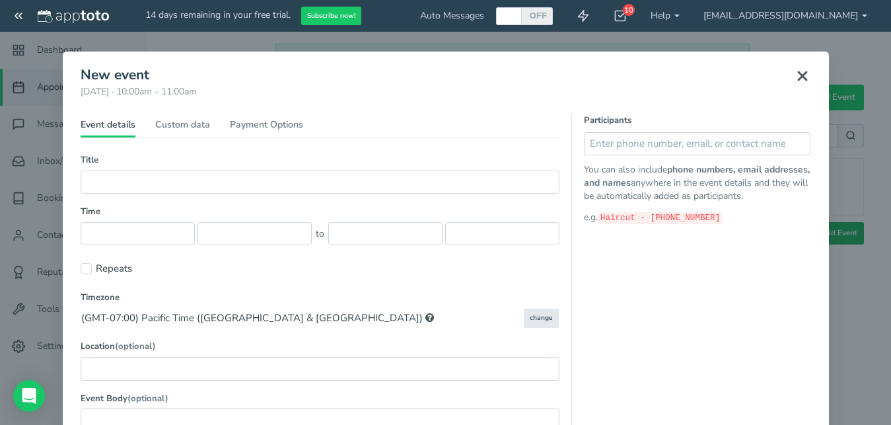
type input "[DATE]"
type input "10:00am"
type input "[DATE]"
type input "11:00am"
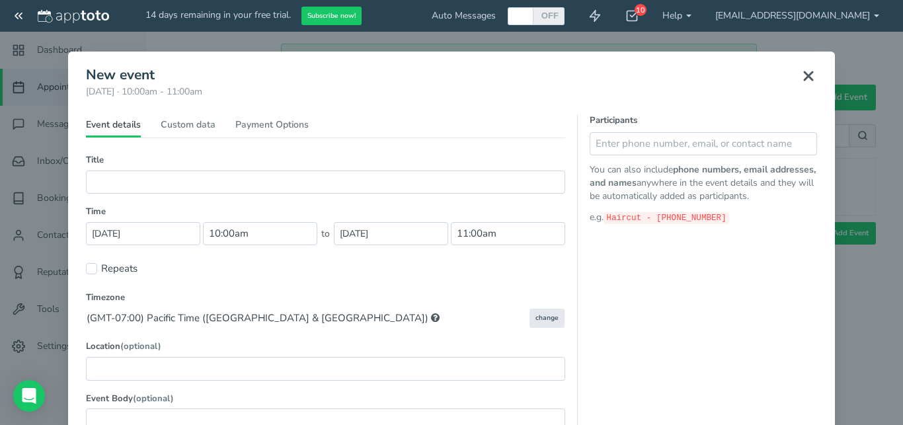
click at [804, 75] on use at bounding box center [808, 76] width 8 height 8
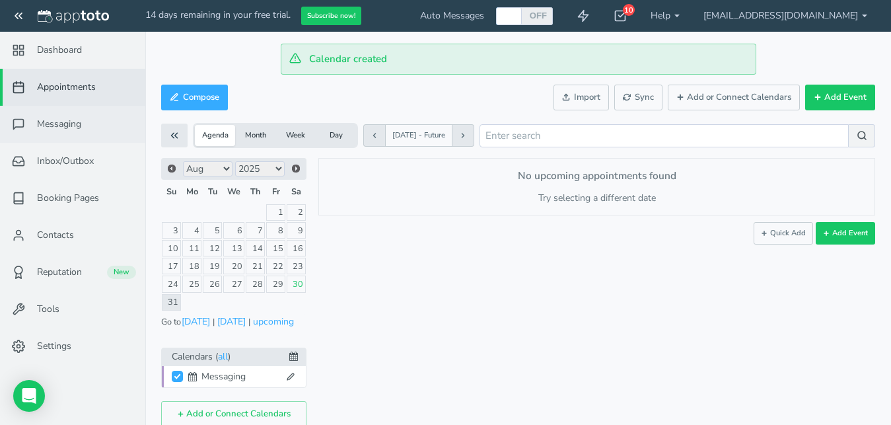
click at [70, 123] on span "Messaging" at bounding box center [59, 124] width 44 height 13
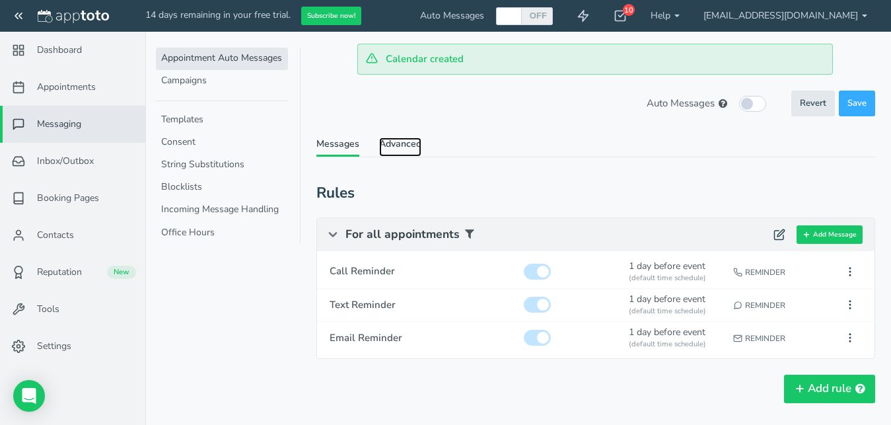
click at [422, 143] on link "Advanced" at bounding box center [400, 146] width 42 height 19
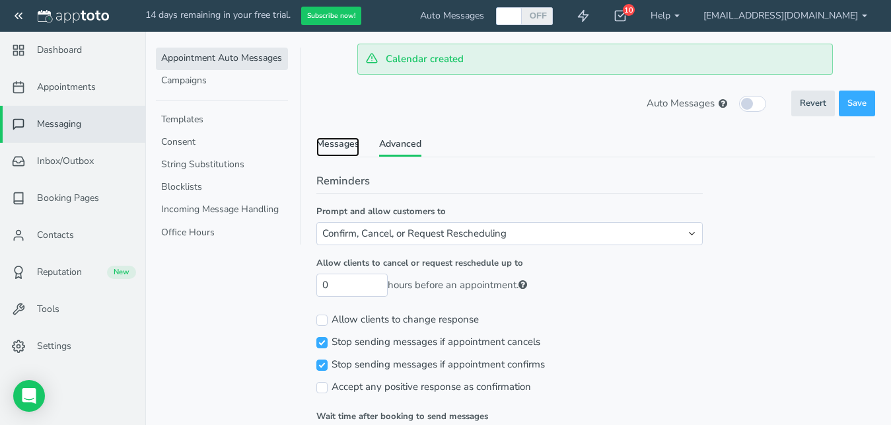
click at [350, 139] on link "Messages" at bounding box center [337, 146] width 43 height 19
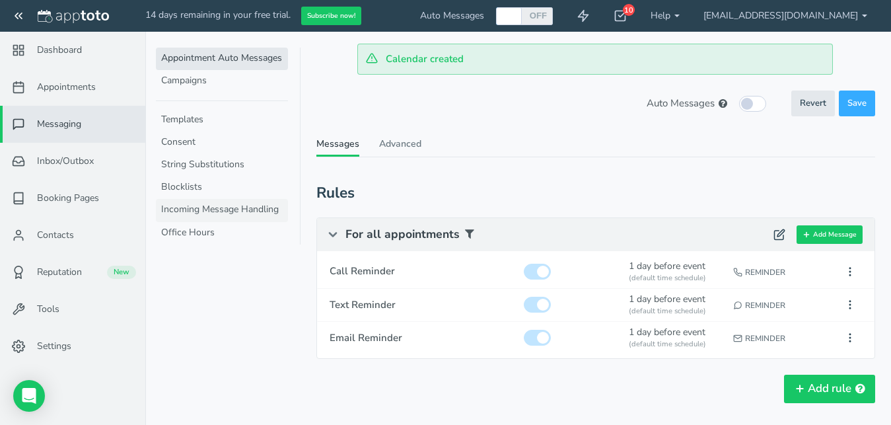
click at [223, 205] on link "Incoming Message Handling" at bounding box center [222, 210] width 132 height 22
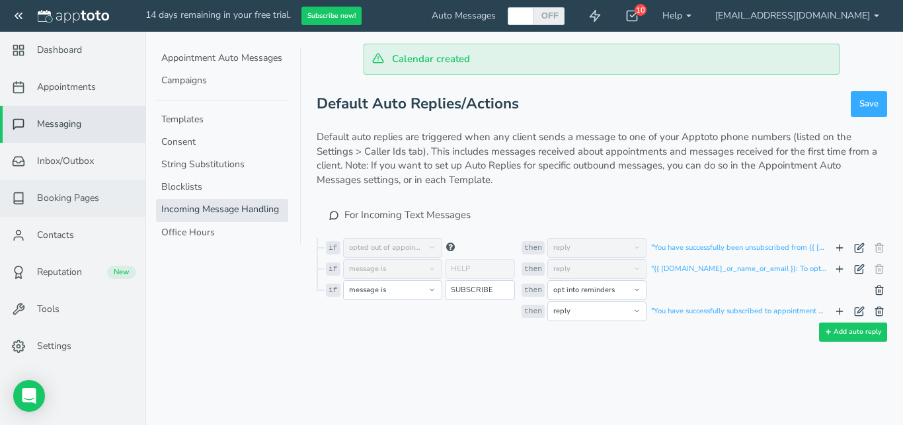
click at [55, 197] on span "Booking Pages" at bounding box center [68, 198] width 62 height 13
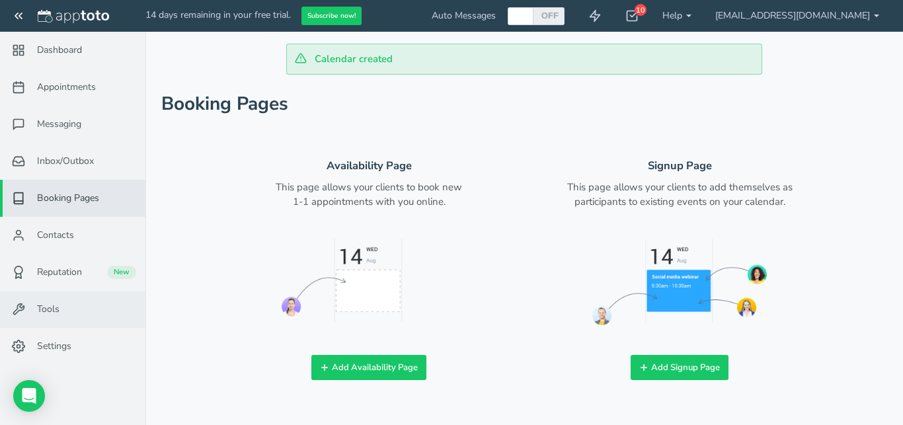
click at [73, 309] on link "Tools" at bounding box center [72, 309] width 145 height 37
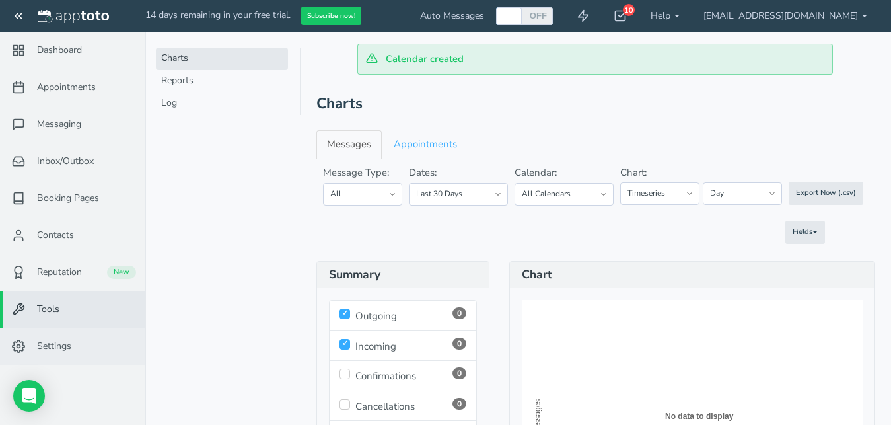
click at [51, 345] on span "Settings" at bounding box center [54, 346] width 34 height 13
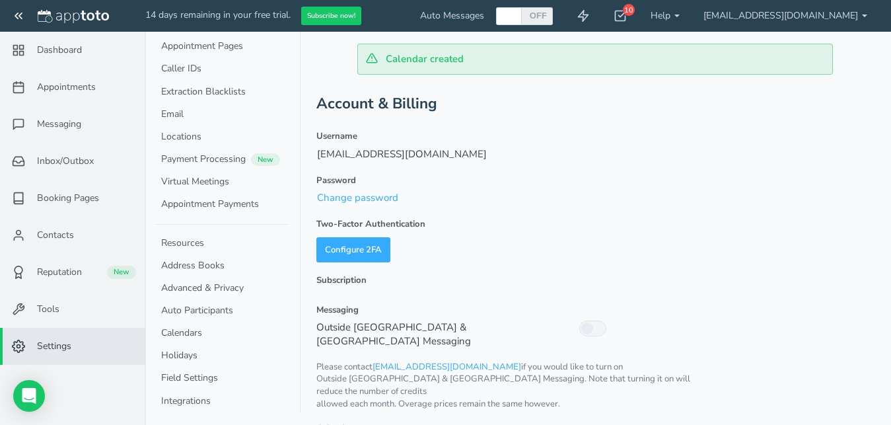
scroll to position [141, 0]
click at [28, 392] on icon "Open Intercom Messenger" at bounding box center [28, 395] width 15 height 17
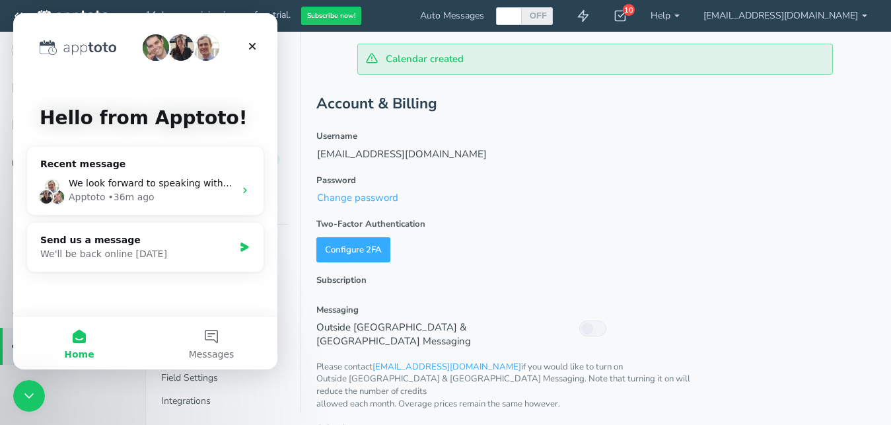
scroll to position [0, 0]
click at [239, 192] on div "We look forward to speaking with you! In the meantime, another resource is our …" at bounding box center [145, 190] width 237 height 49
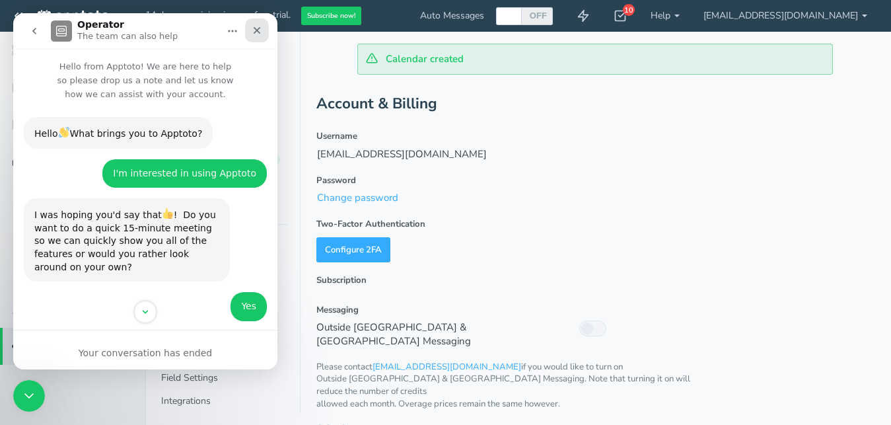
click at [258, 31] on icon "Close" at bounding box center [257, 30] width 7 height 7
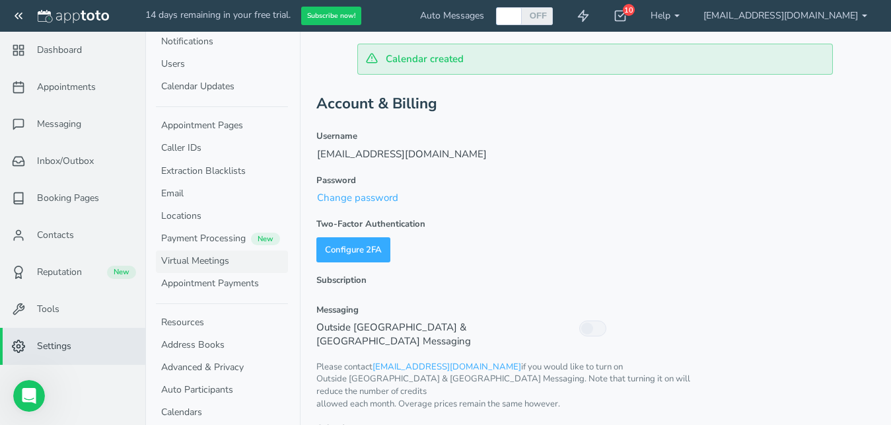
scroll to position [189, 0]
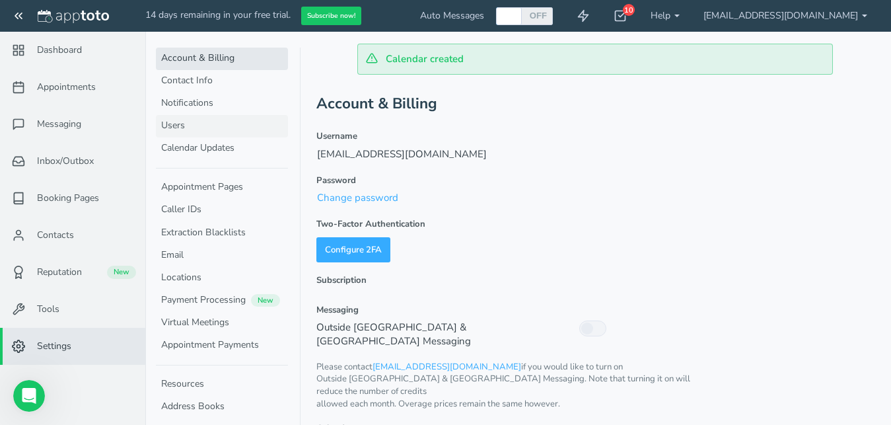
click at [176, 124] on link "Users" at bounding box center [222, 126] width 132 height 22
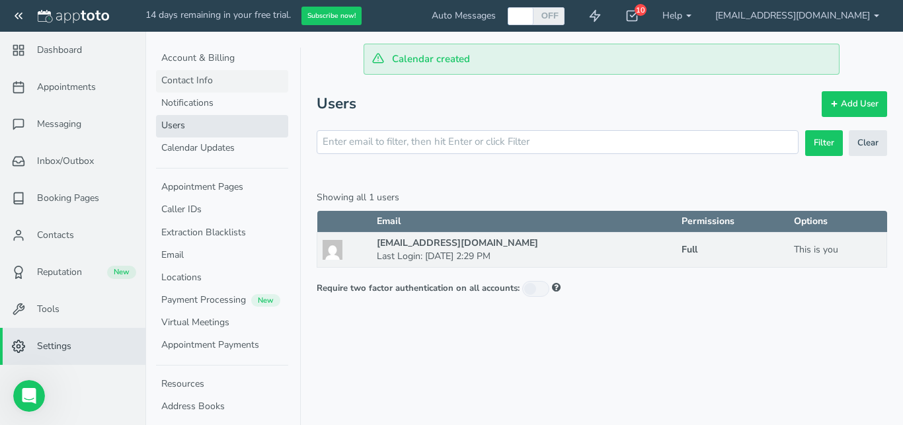
click at [195, 85] on link "Contact Info" at bounding box center [222, 81] width 132 height 22
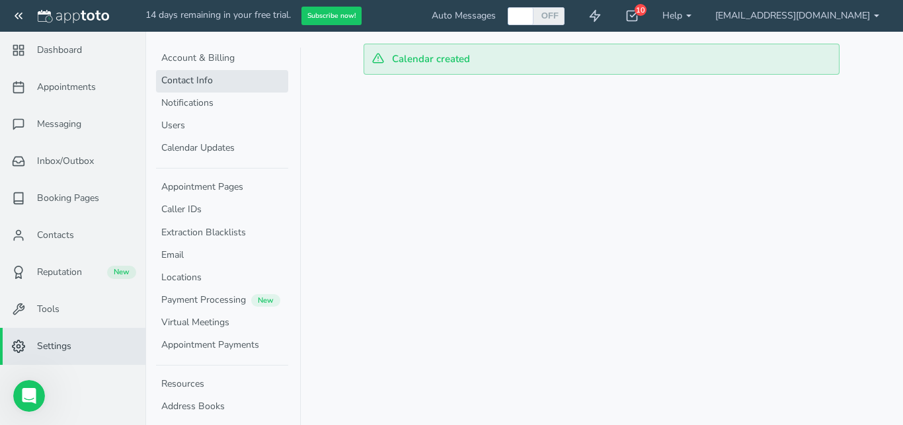
select select "720"
select select "1200"
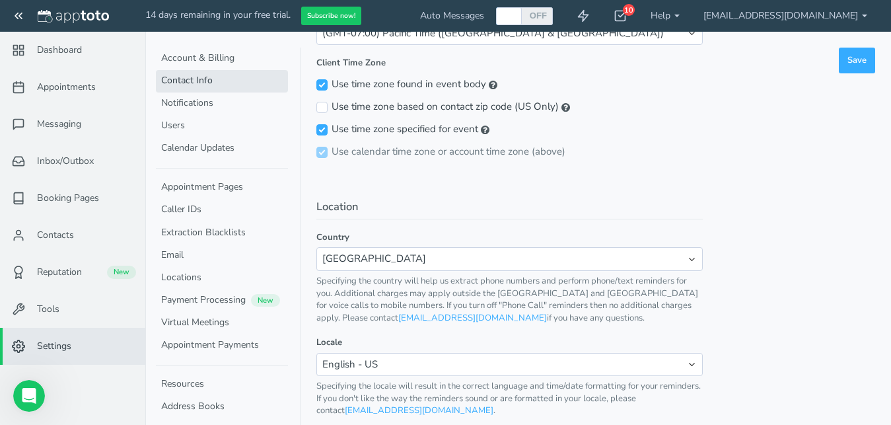
scroll to position [688, 0]
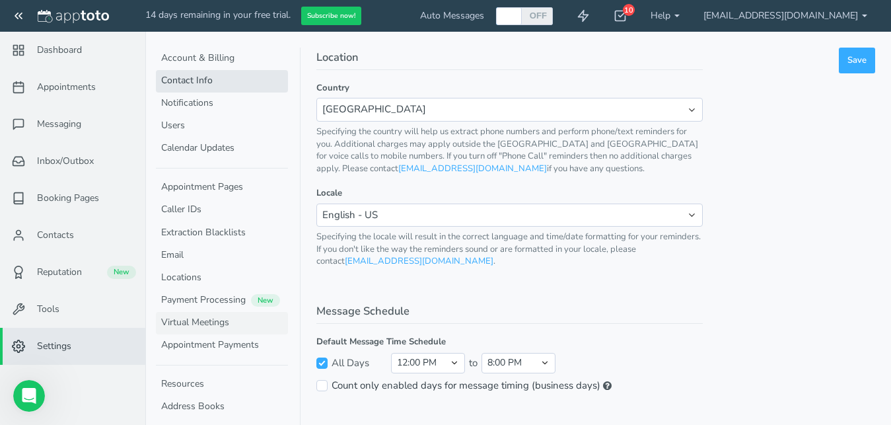
click at [194, 325] on link "Virtual Meetings" at bounding box center [222, 323] width 132 height 22
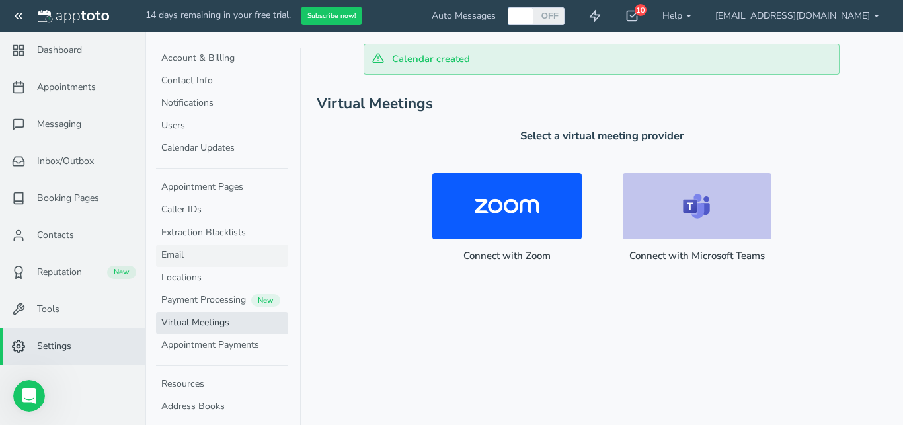
click at [188, 256] on link "Email" at bounding box center [222, 255] width 132 height 22
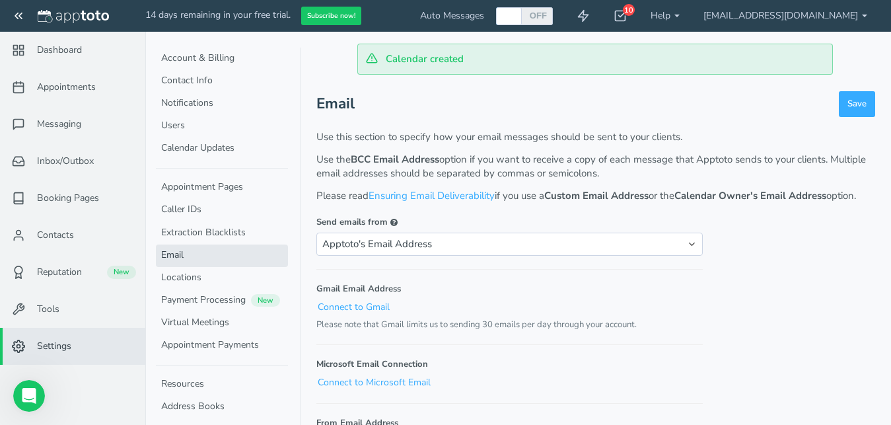
click at [520, 18] on div at bounding box center [509, 16] width 22 height 18
checkbox input "true"
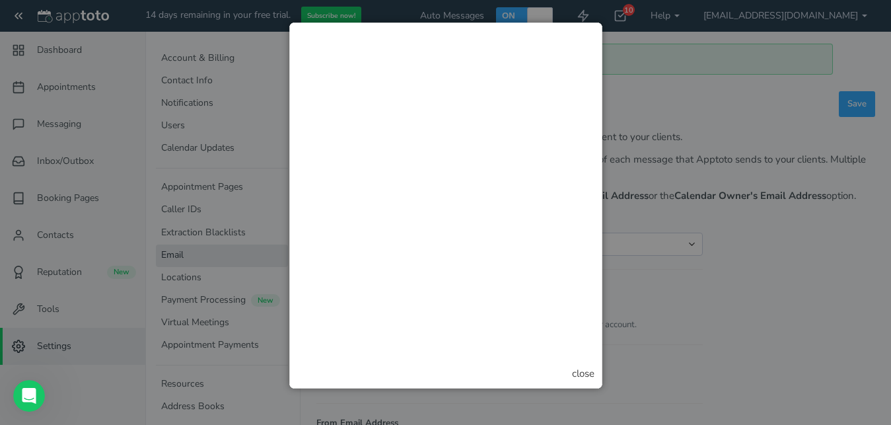
click at [577, 371] on div "close" at bounding box center [583, 374] width 22 height 14
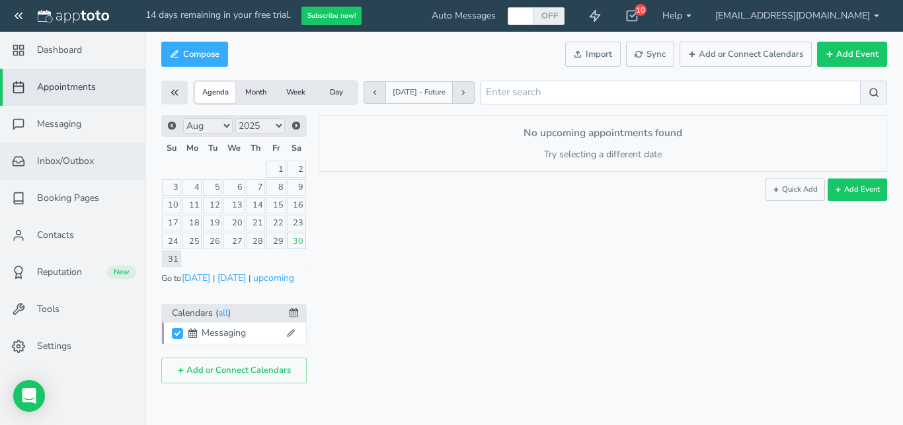
click at [81, 162] on span "Inbox/Outbox" at bounding box center [65, 161] width 57 height 13
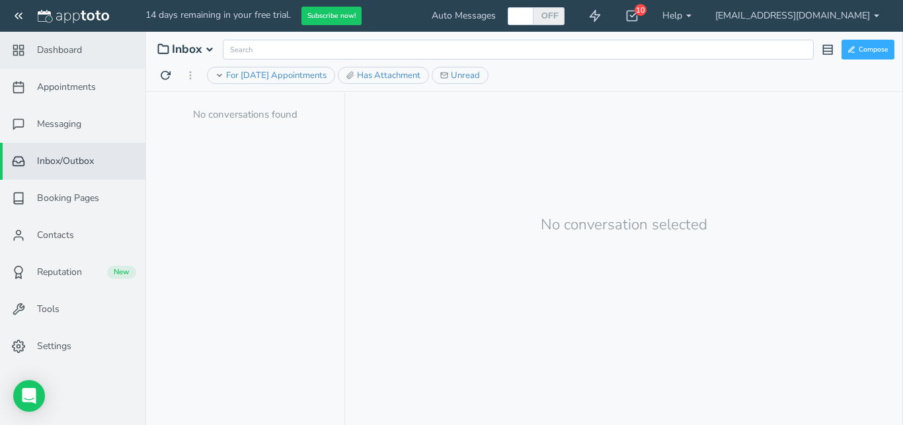
click at [68, 53] on span "Dashboard" at bounding box center [59, 50] width 45 height 13
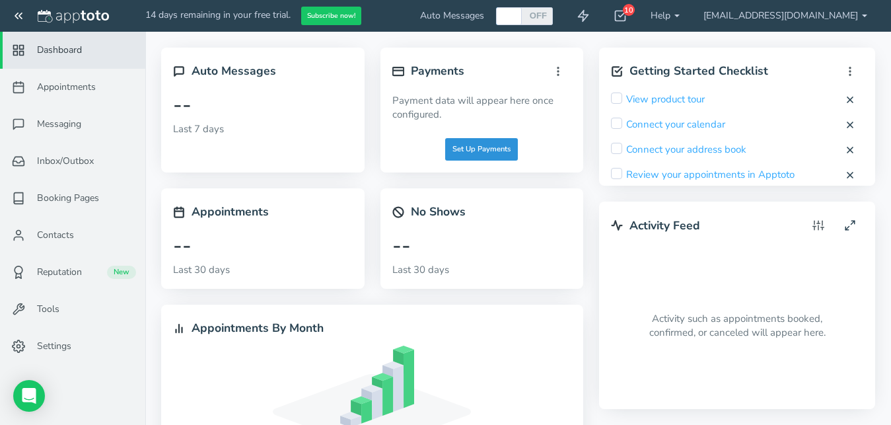
click at [474, 146] on button "Set Up Payments" at bounding box center [481, 149] width 73 height 22
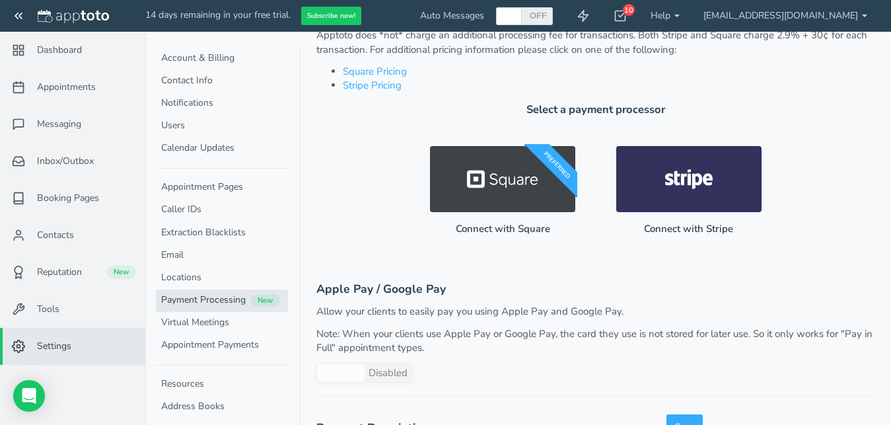
scroll to position [252, 0]
